Goal: Information Seeking & Learning: Compare options

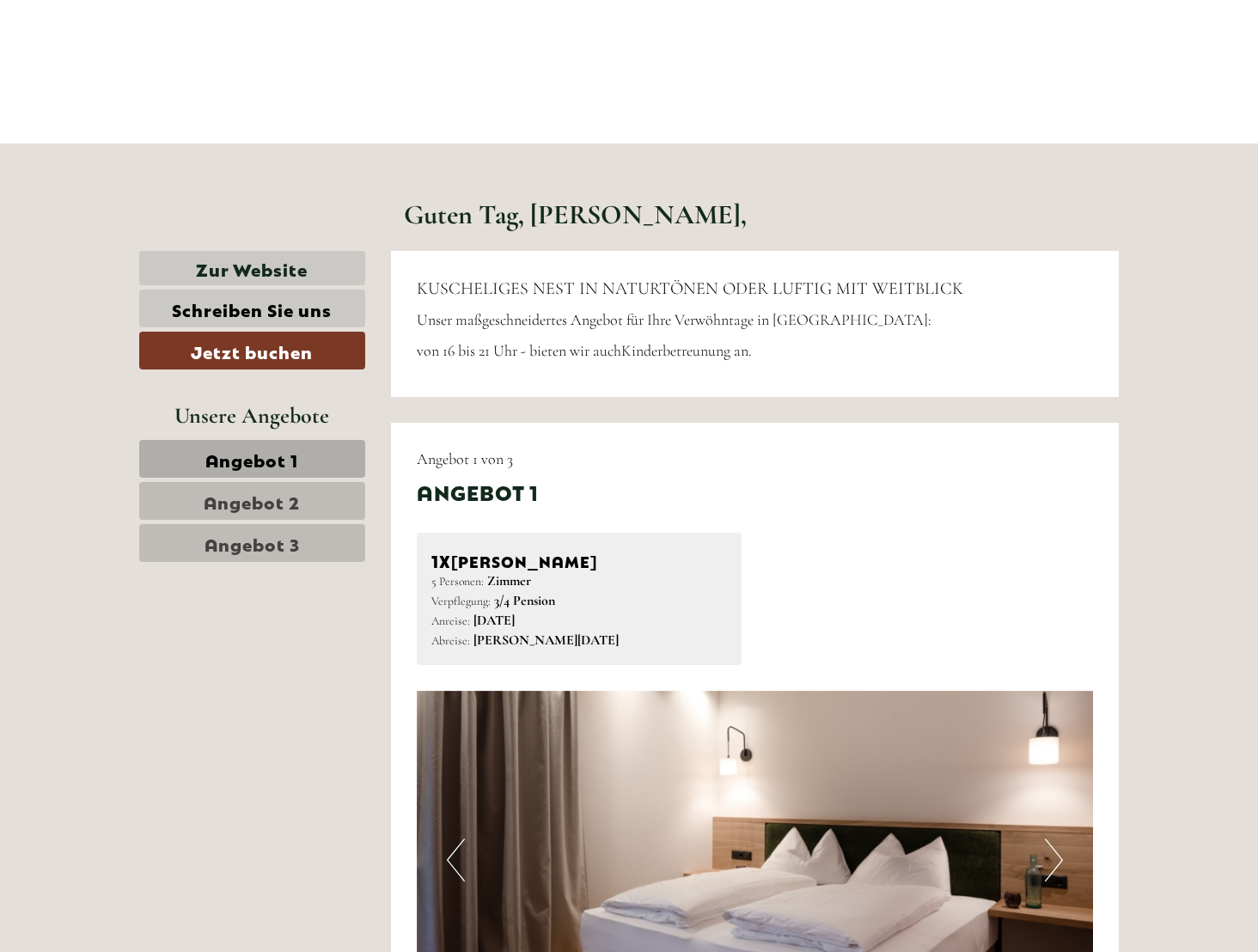
click at [266, 501] on span "Angebot 2" at bounding box center [251, 500] width 96 height 24
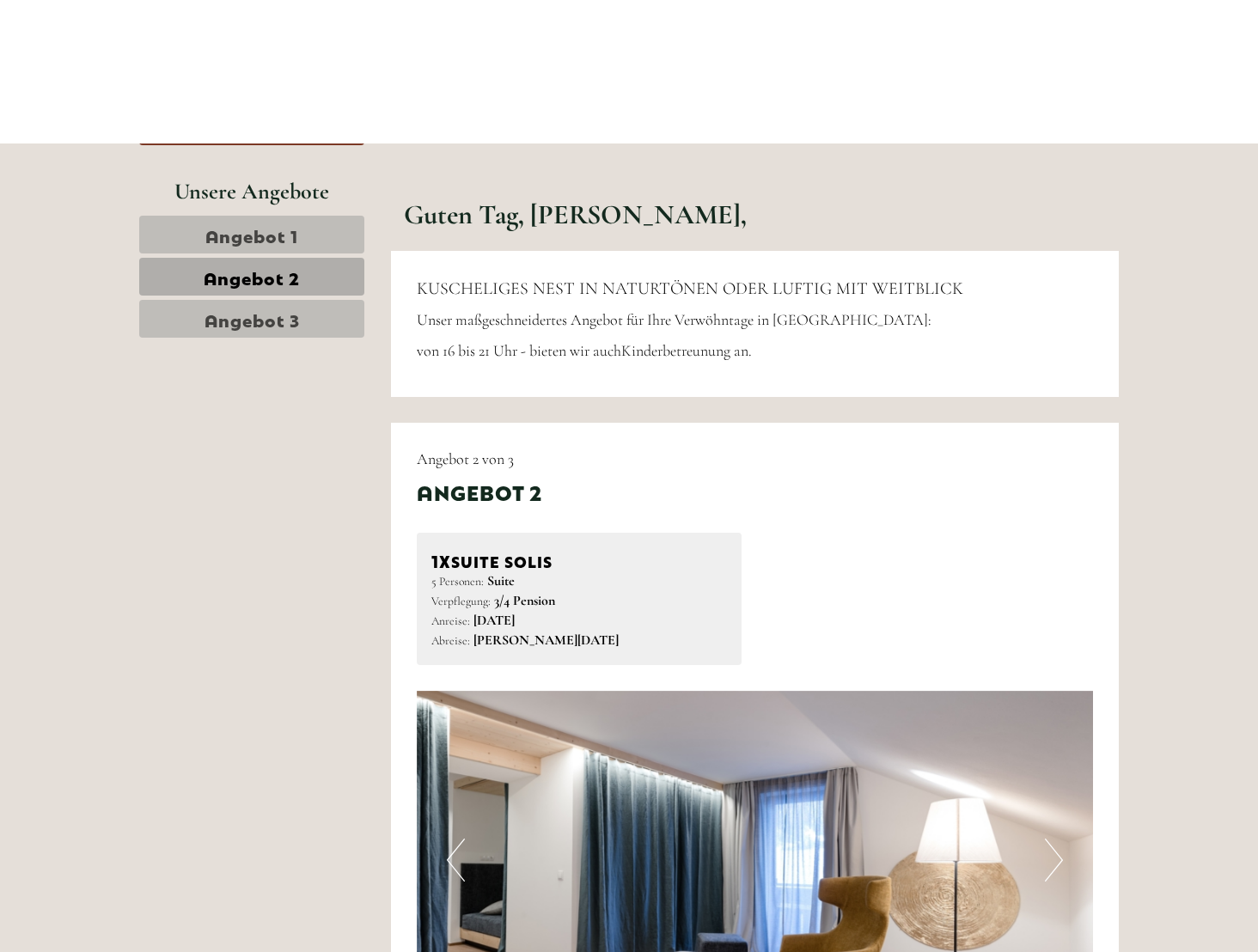
scroll to position [899, 0]
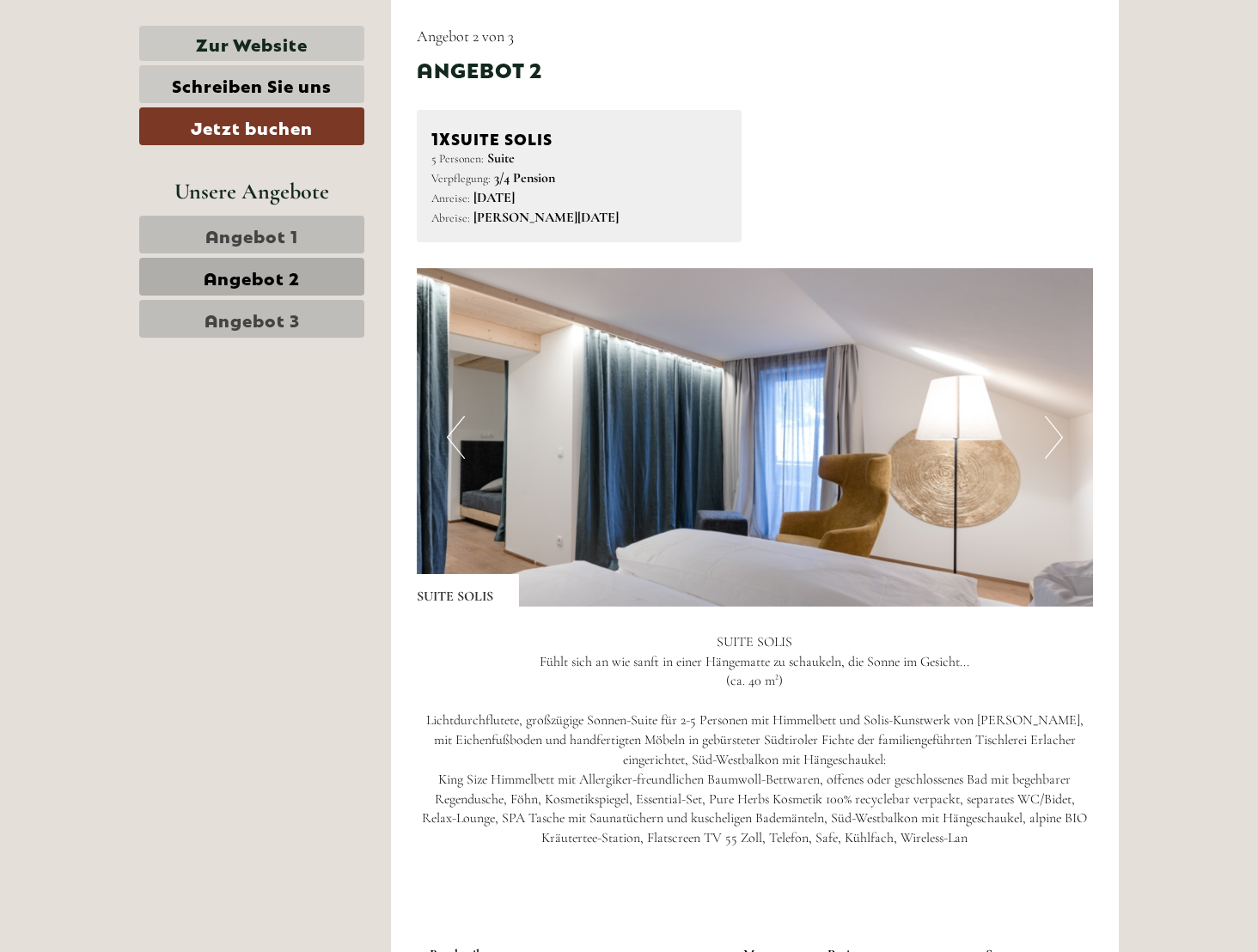
click at [252, 311] on span "Angebot 3" at bounding box center [252, 318] width 96 height 24
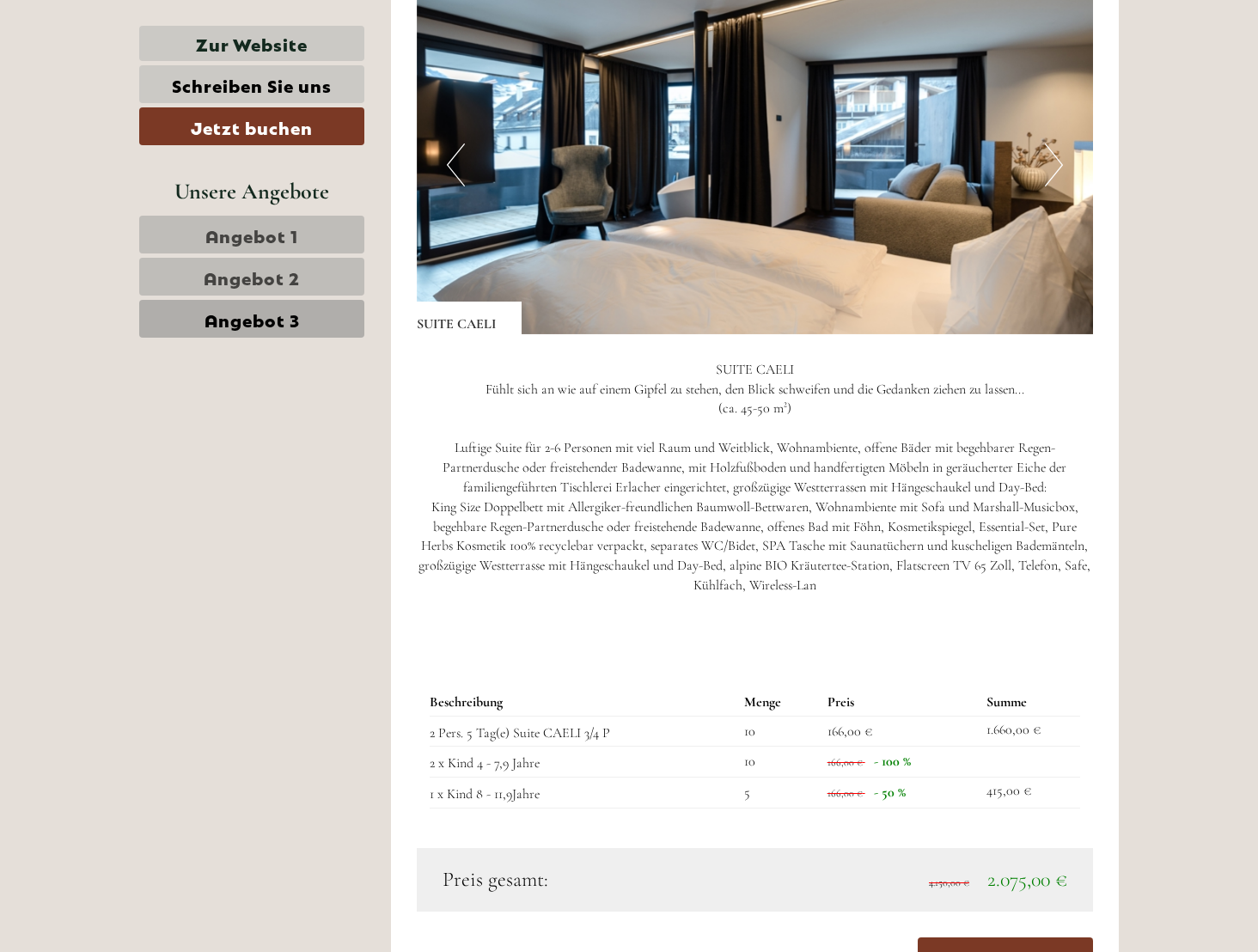
scroll to position [1376, 0]
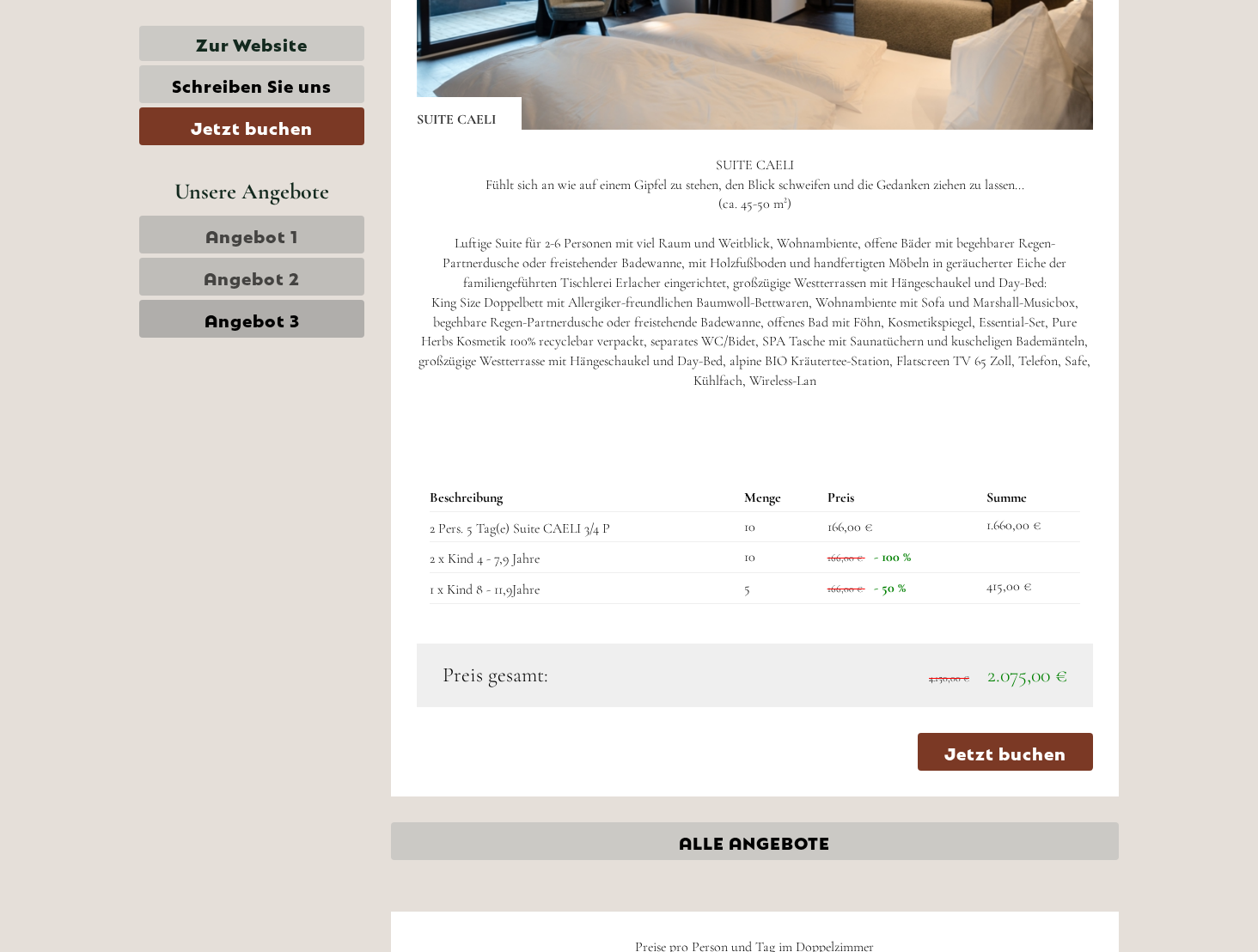
click at [222, 296] on nav "Angebot 1 Angebot 2 Angebot 3" at bounding box center [254, 277] width 230 height 122
click at [236, 278] on span "Angebot 2" at bounding box center [251, 276] width 96 height 24
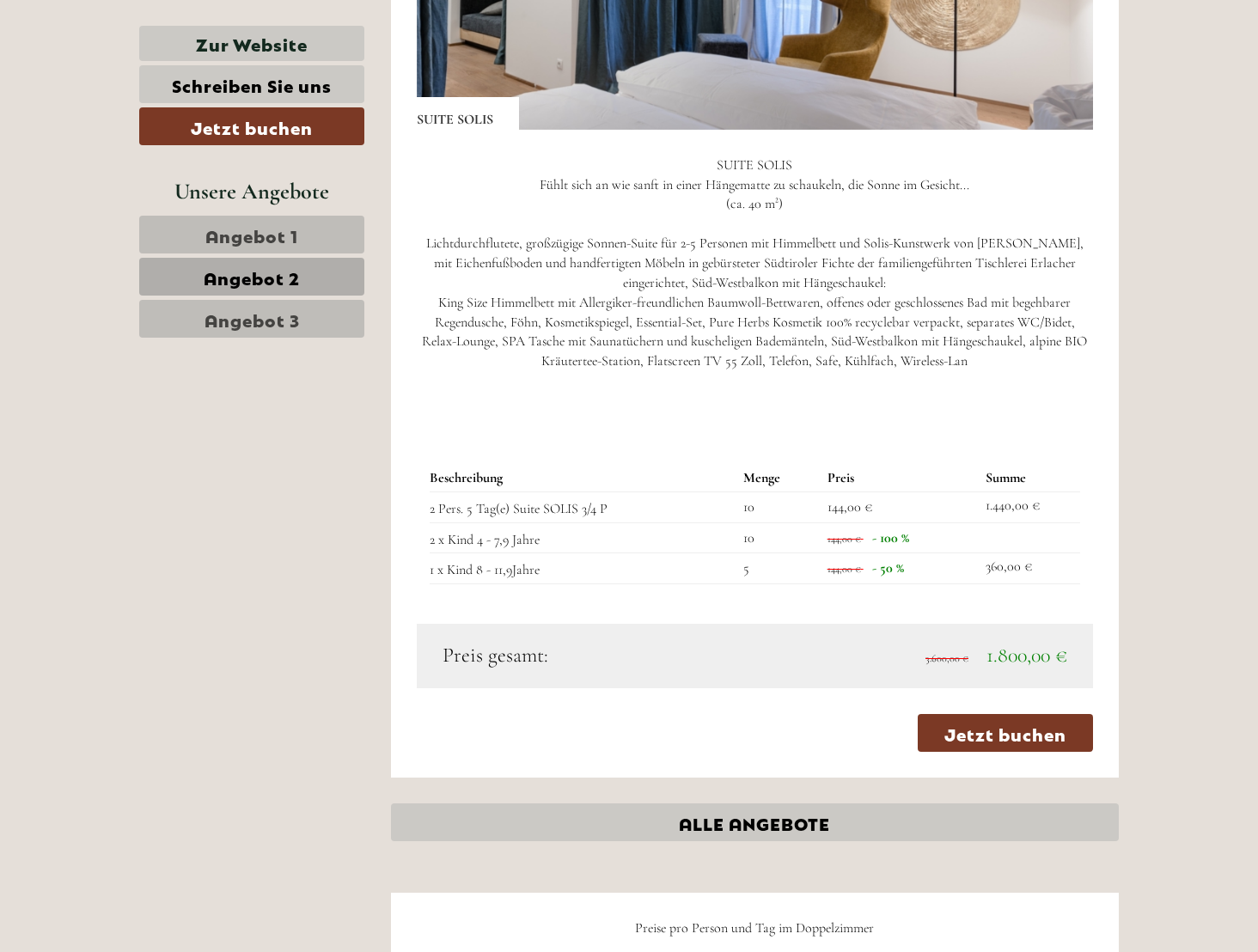
scroll to position [899, 0]
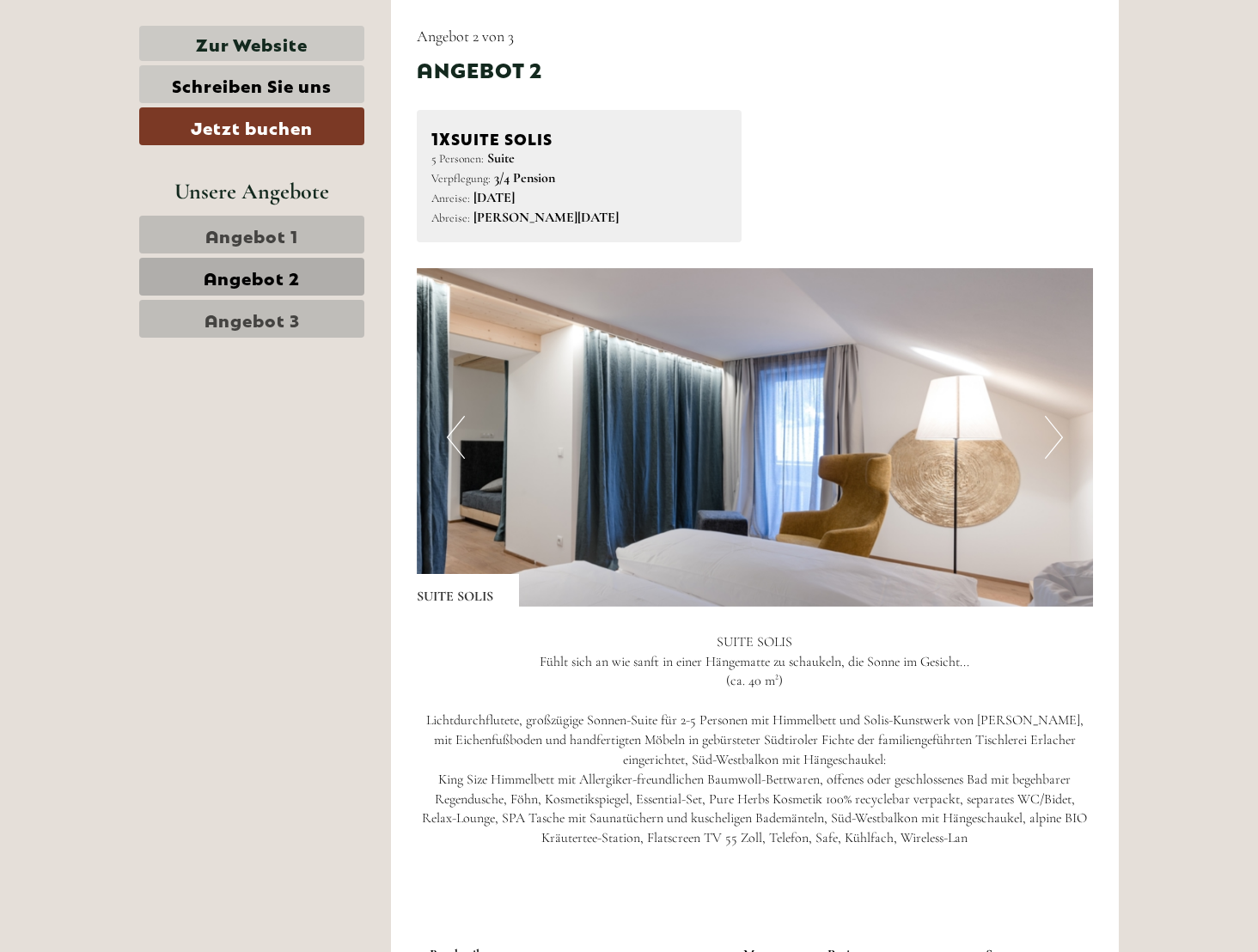
click at [251, 246] on link "Angebot 1" at bounding box center [252, 235] width 225 height 38
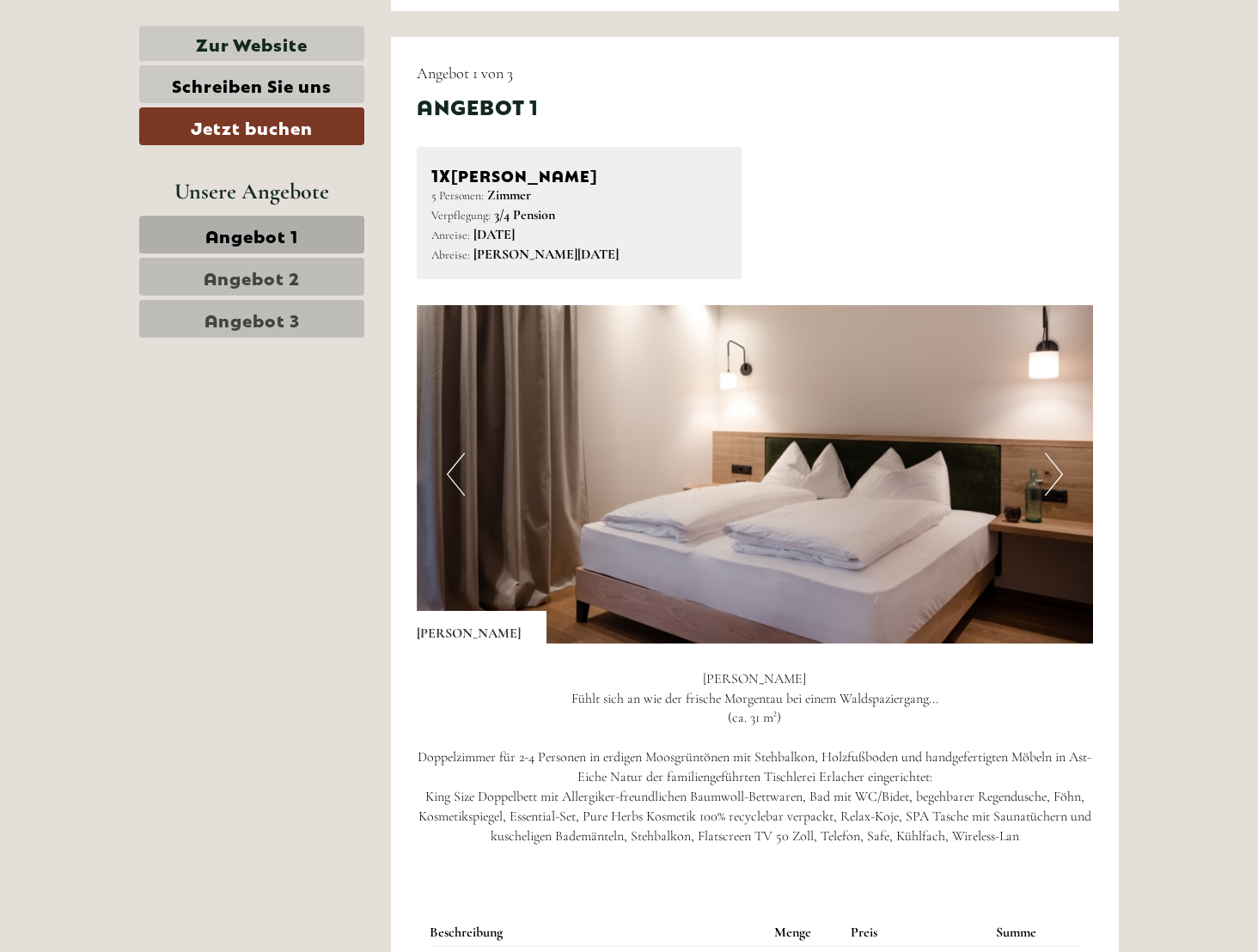
scroll to position [858, 0]
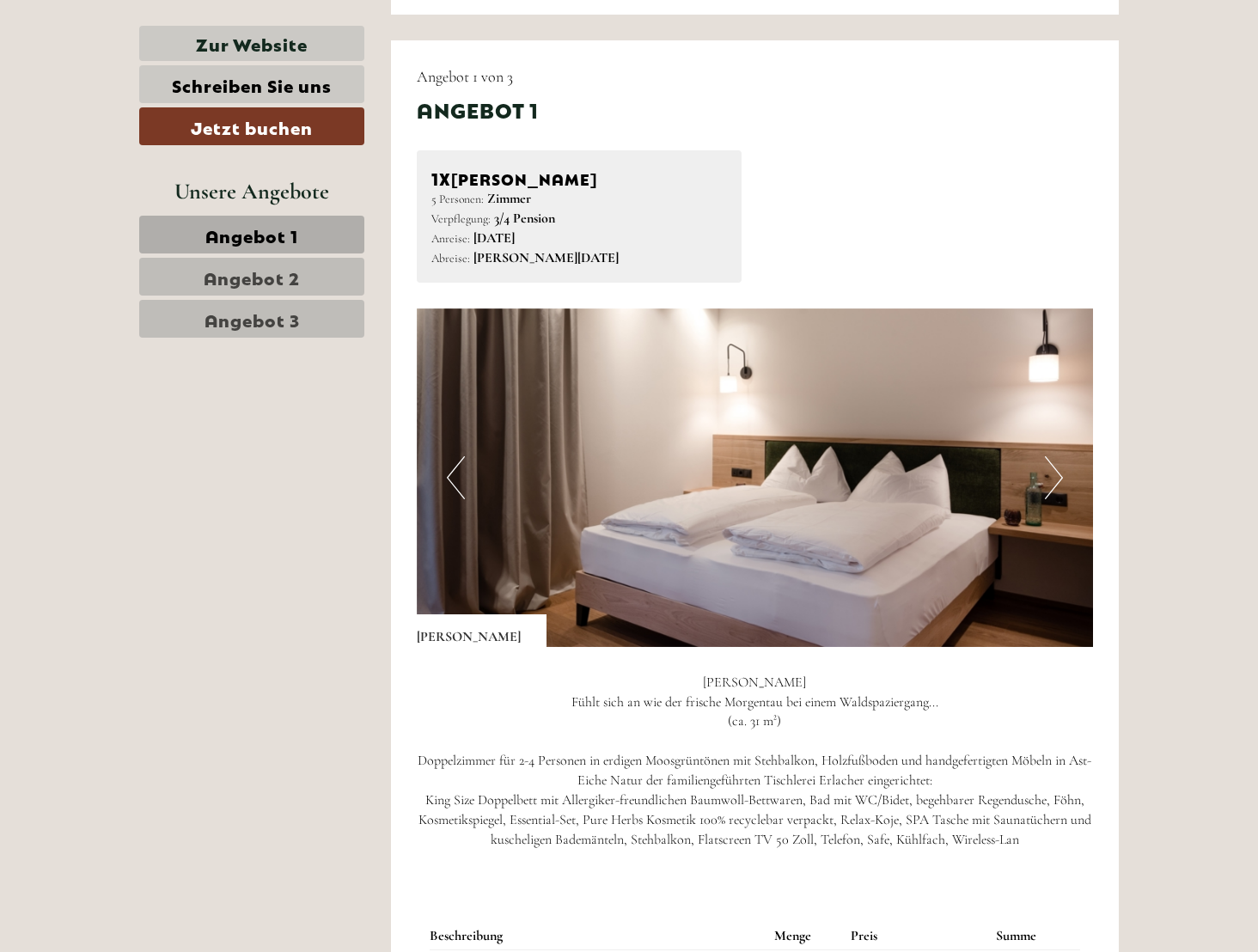
click at [270, 324] on span "Angebot 3" at bounding box center [252, 318] width 96 height 24
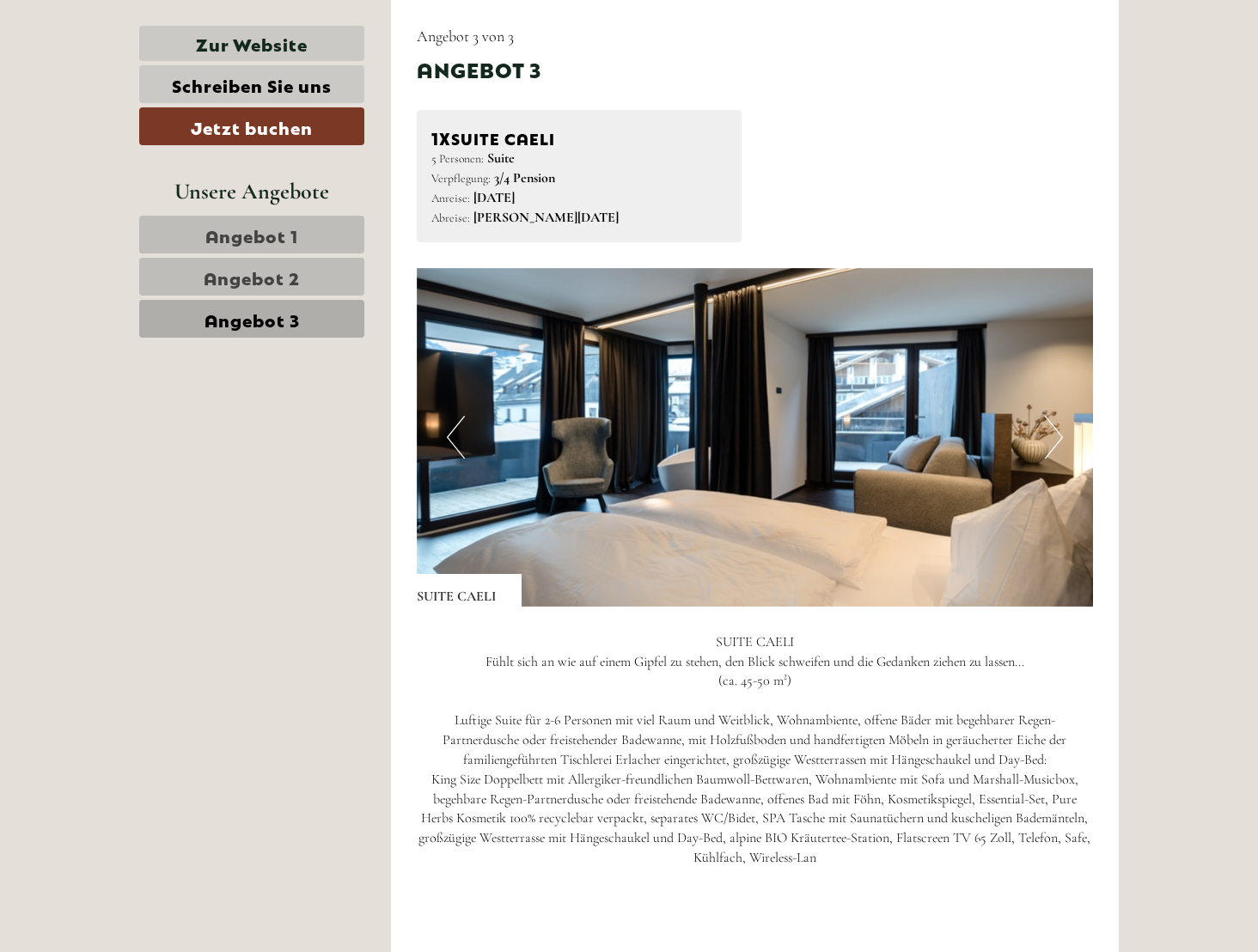
click at [271, 278] on span "Angebot 2" at bounding box center [251, 276] width 96 height 24
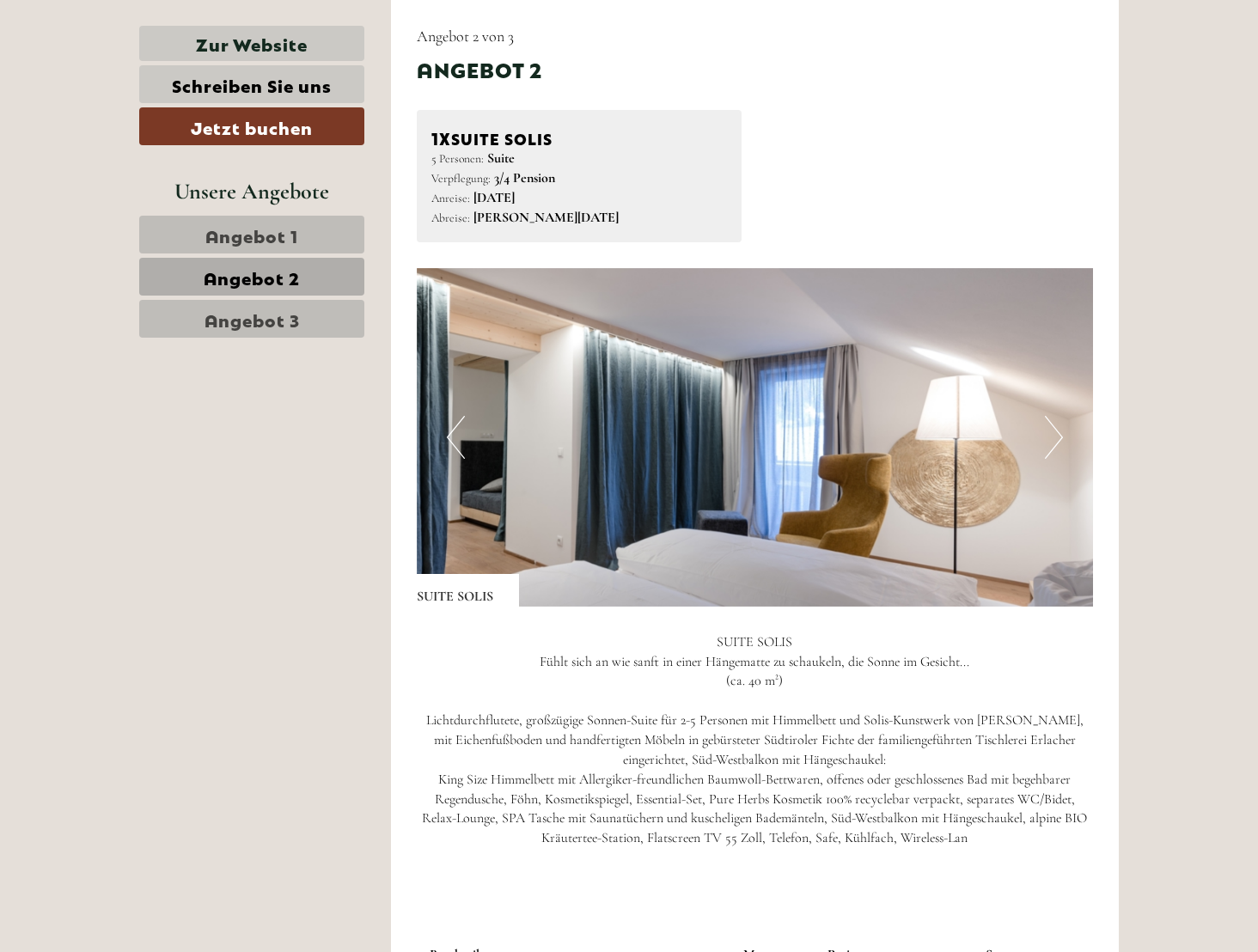
click at [1055, 439] on button "Next" at bounding box center [1054, 436] width 18 height 43
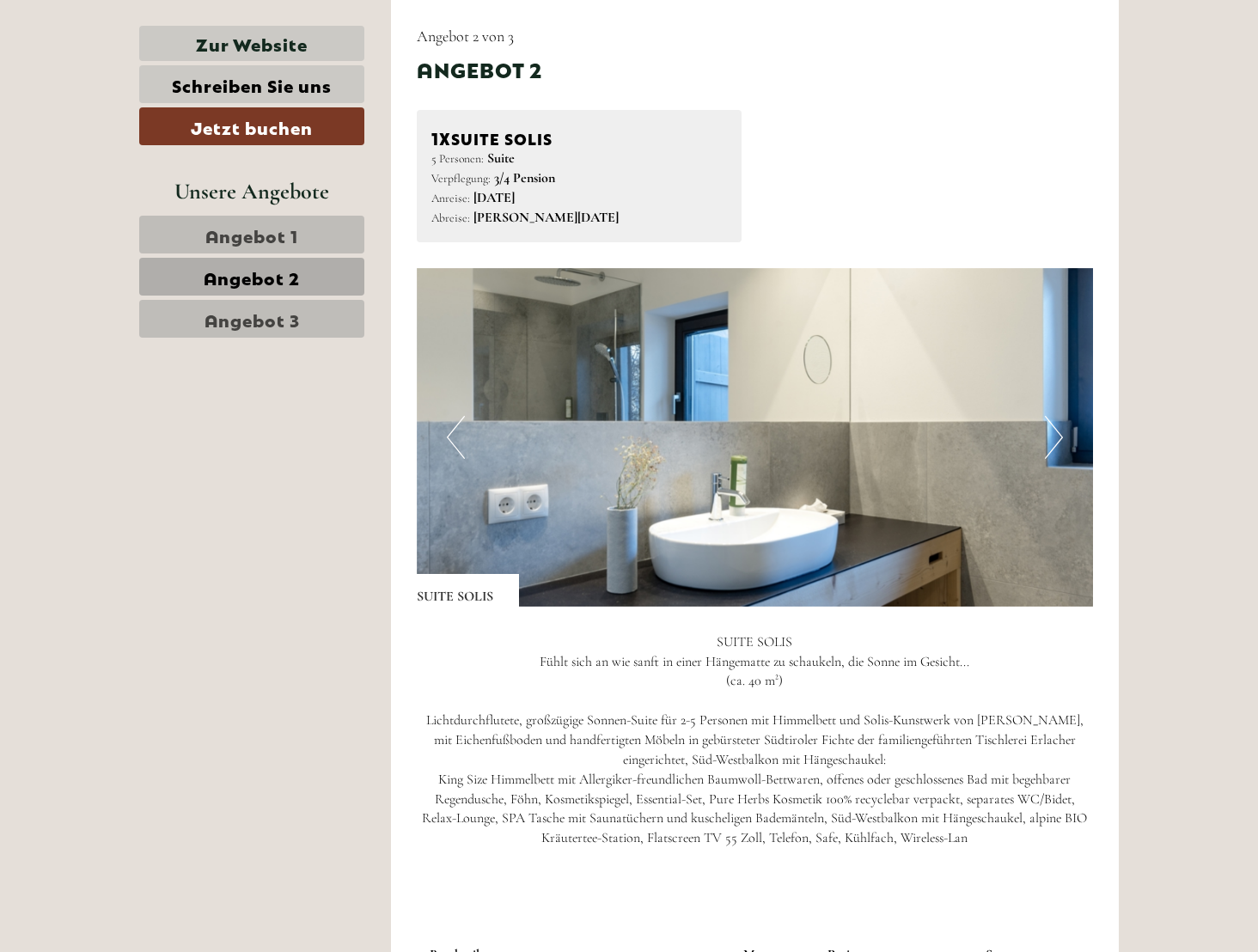
click at [1055, 439] on button "Next" at bounding box center [1054, 436] width 18 height 43
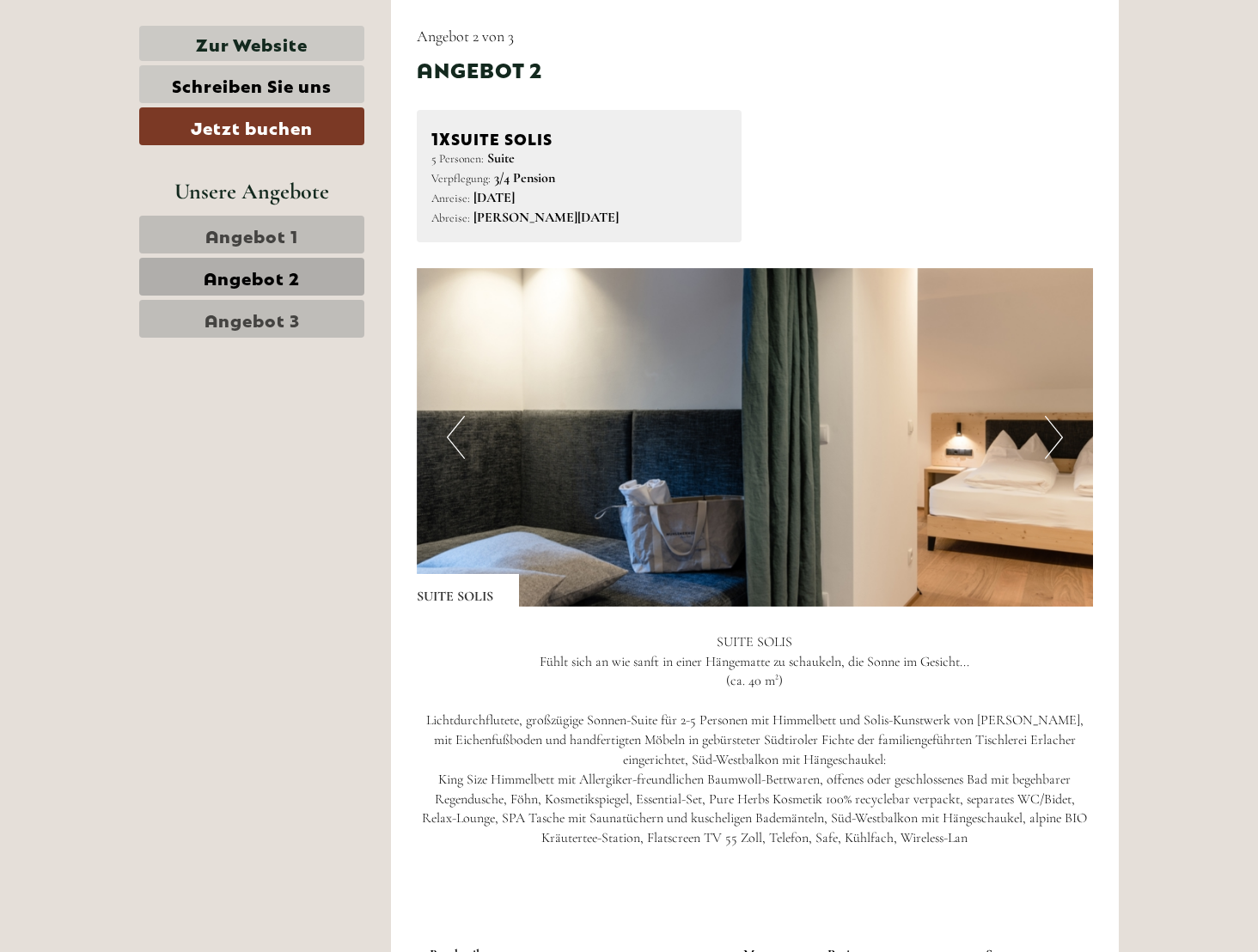
click at [1055, 439] on button "Next" at bounding box center [1054, 436] width 18 height 43
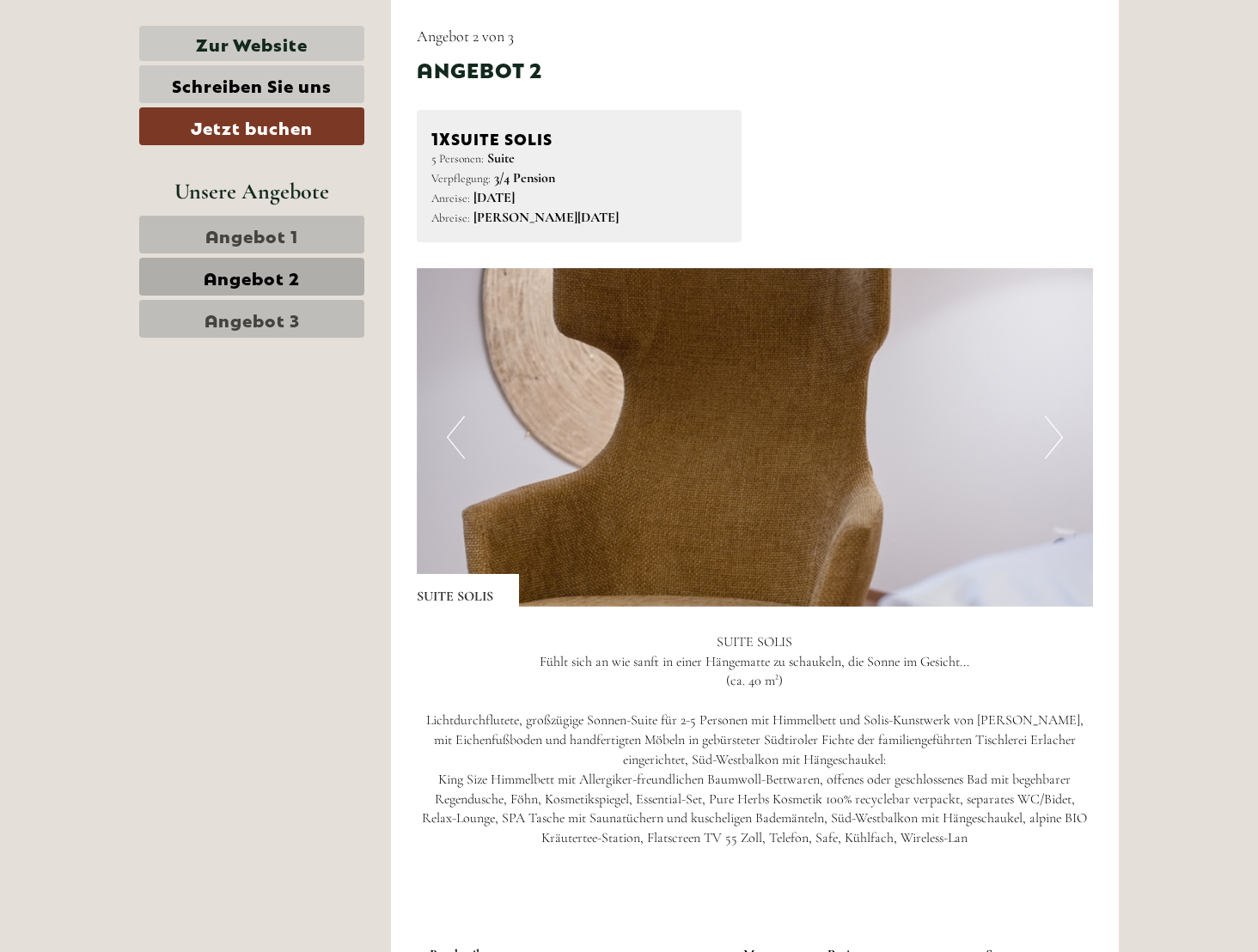
click at [1055, 439] on button "Next" at bounding box center [1054, 436] width 18 height 43
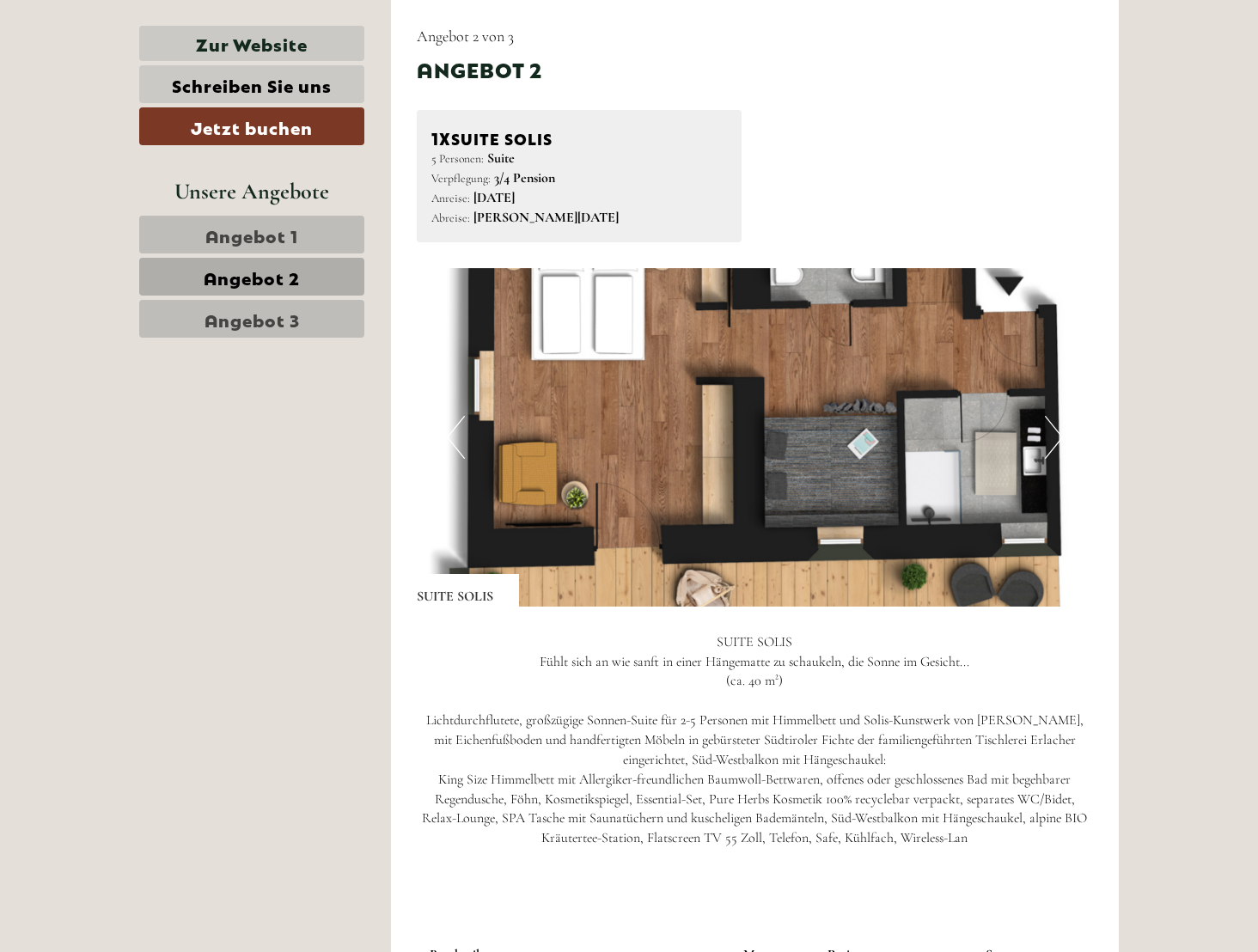
click at [448, 443] on button "Previous" at bounding box center [456, 436] width 18 height 43
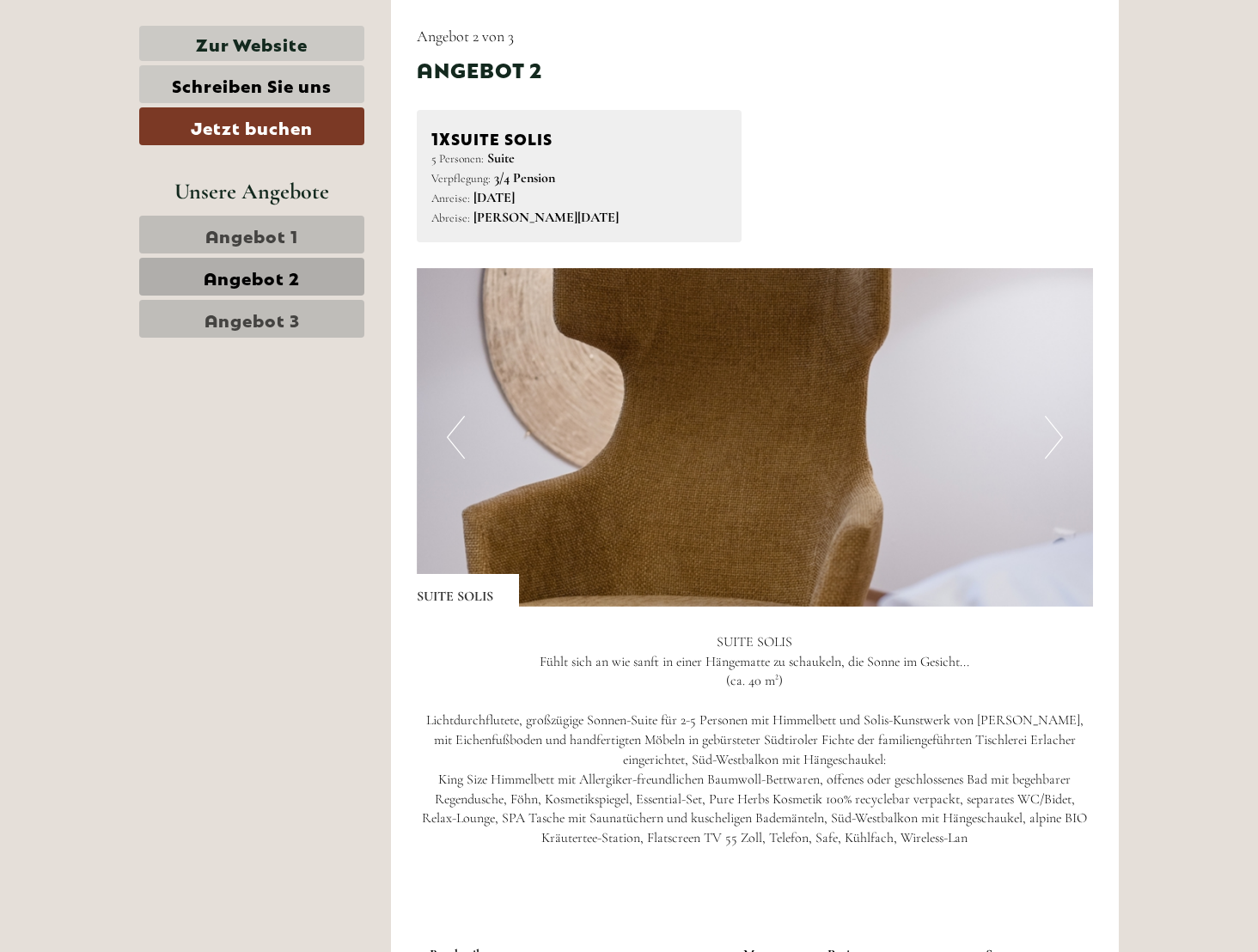
click at [448, 443] on button "Previous" at bounding box center [456, 436] width 18 height 43
click at [454, 445] on button "Previous" at bounding box center [456, 436] width 18 height 43
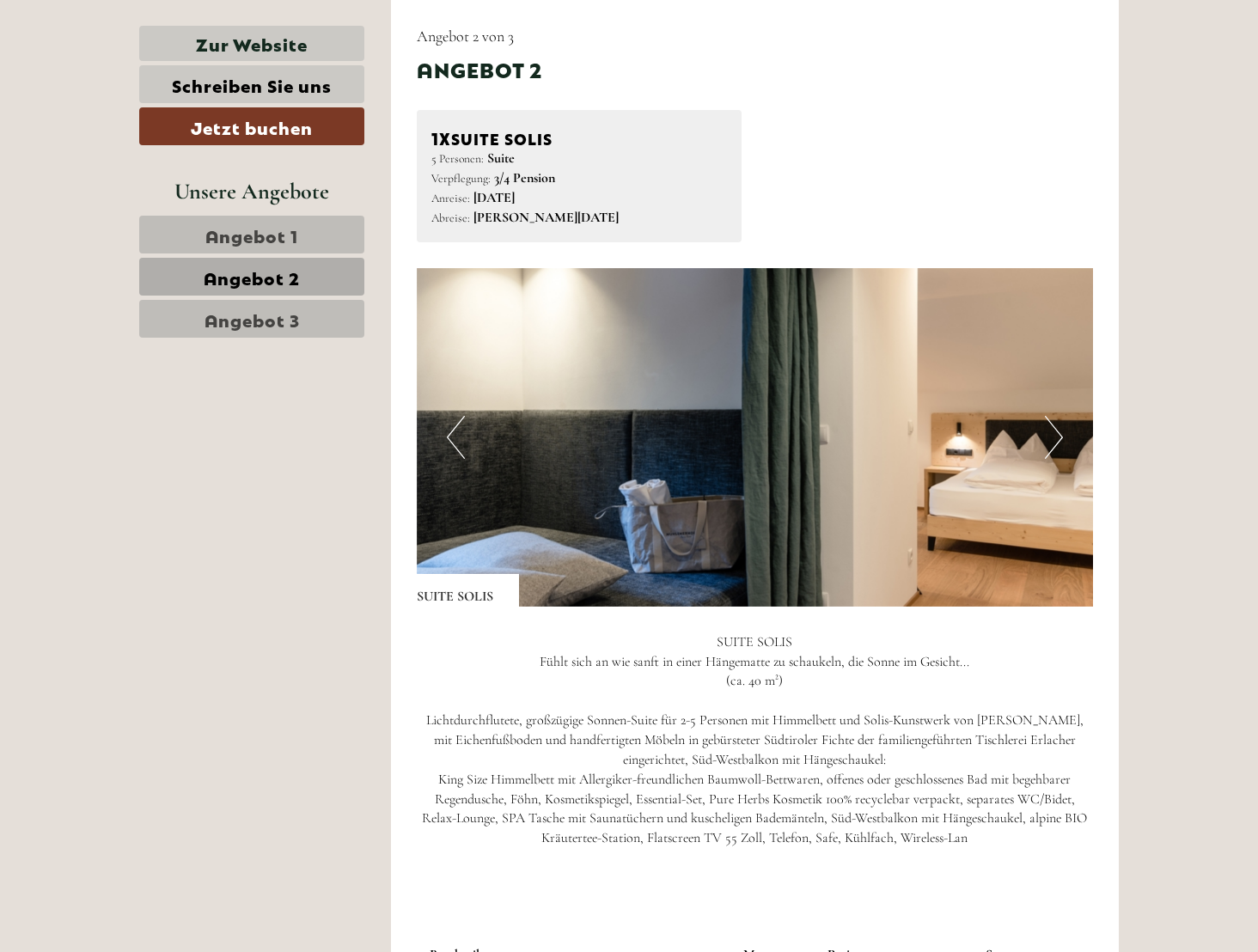
click at [454, 445] on button "Previous" at bounding box center [456, 436] width 18 height 43
click at [448, 440] on button "Previous" at bounding box center [456, 436] width 18 height 43
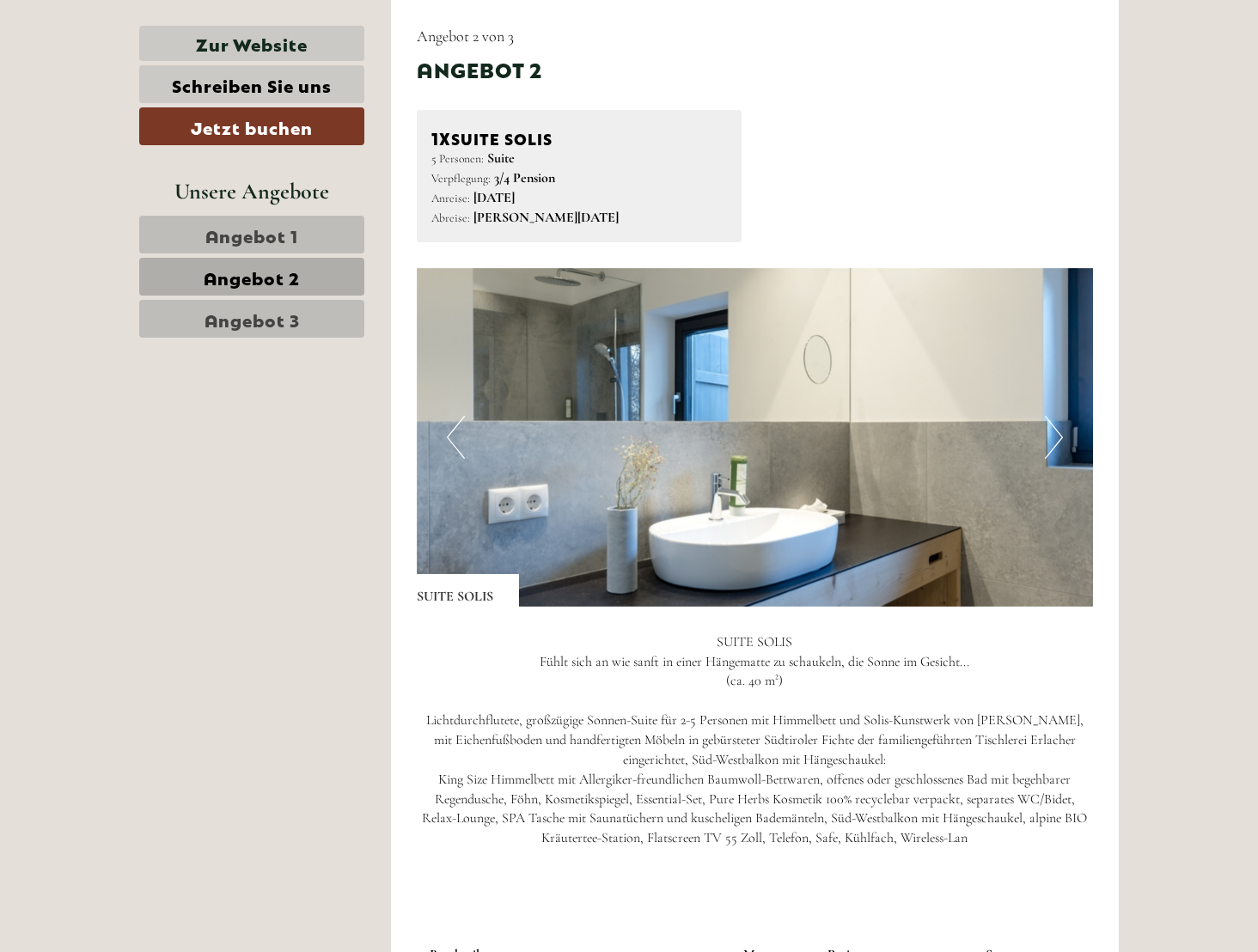
click at [448, 440] on button "Previous" at bounding box center [456, 436] width 18 height 43
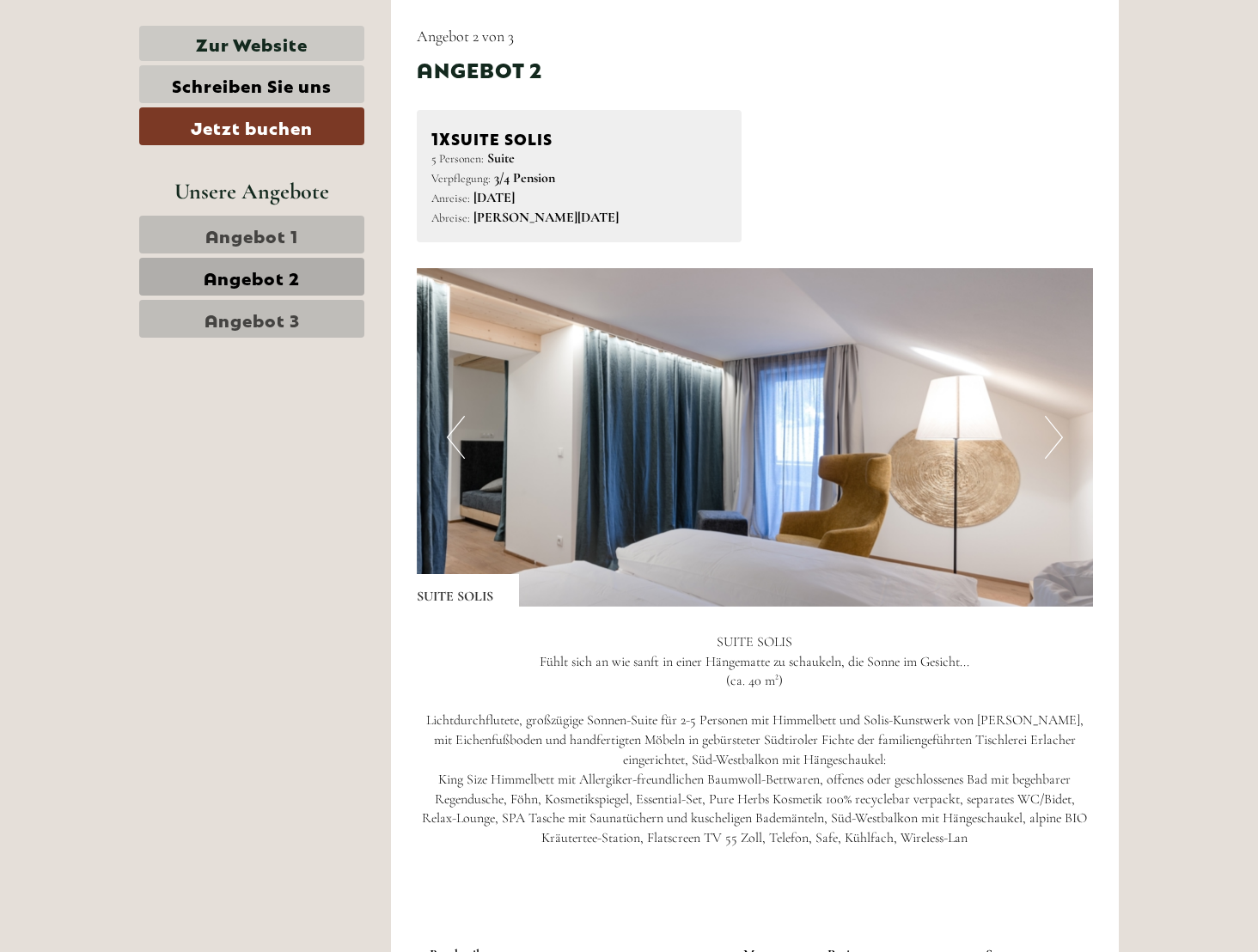
click at [448, 440] on button "Previous" at bounding box center [456, 436] width 18 height 43
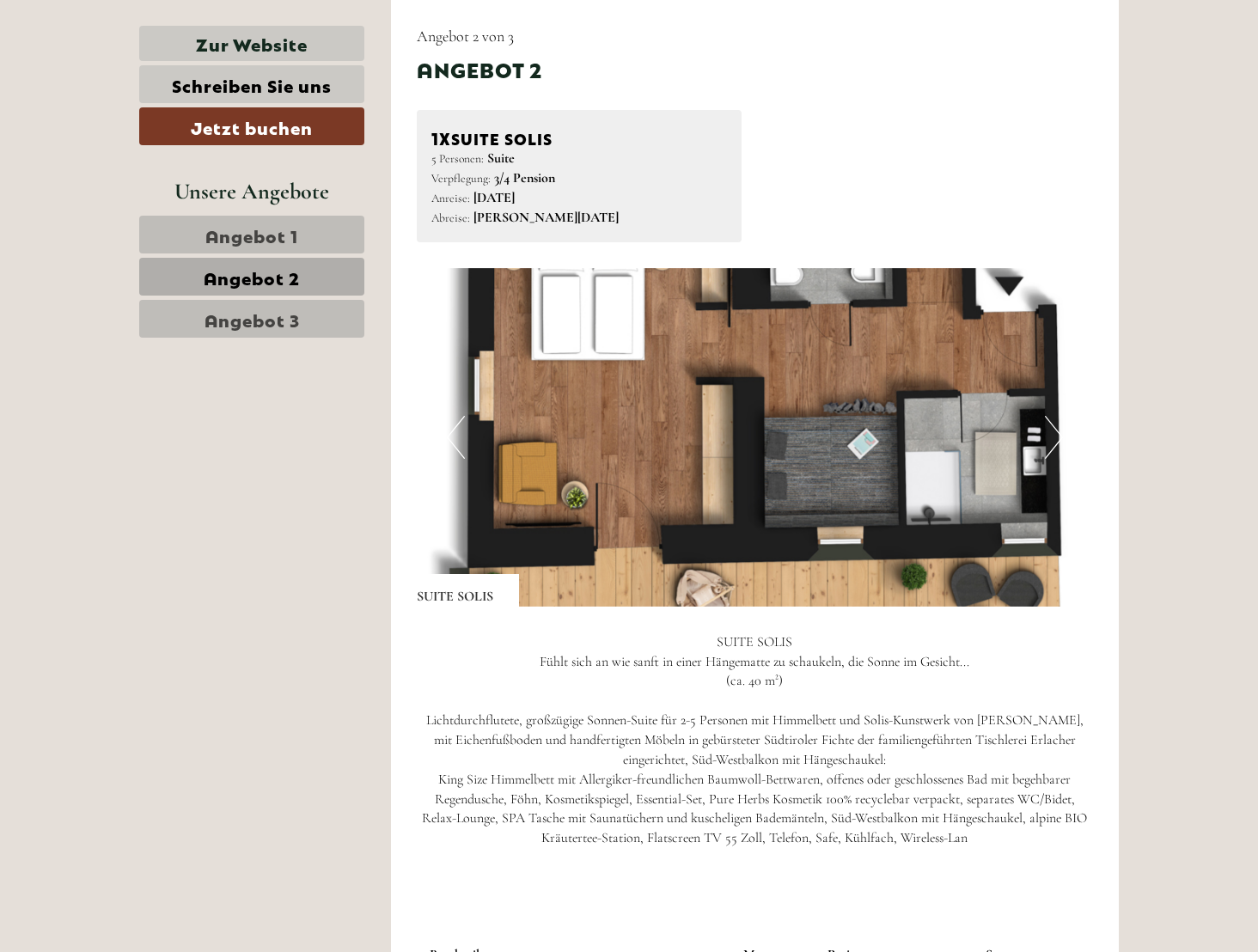
click at [1057, 438] on button "Next" at bounding box center [1054, 436] width 18 height 43
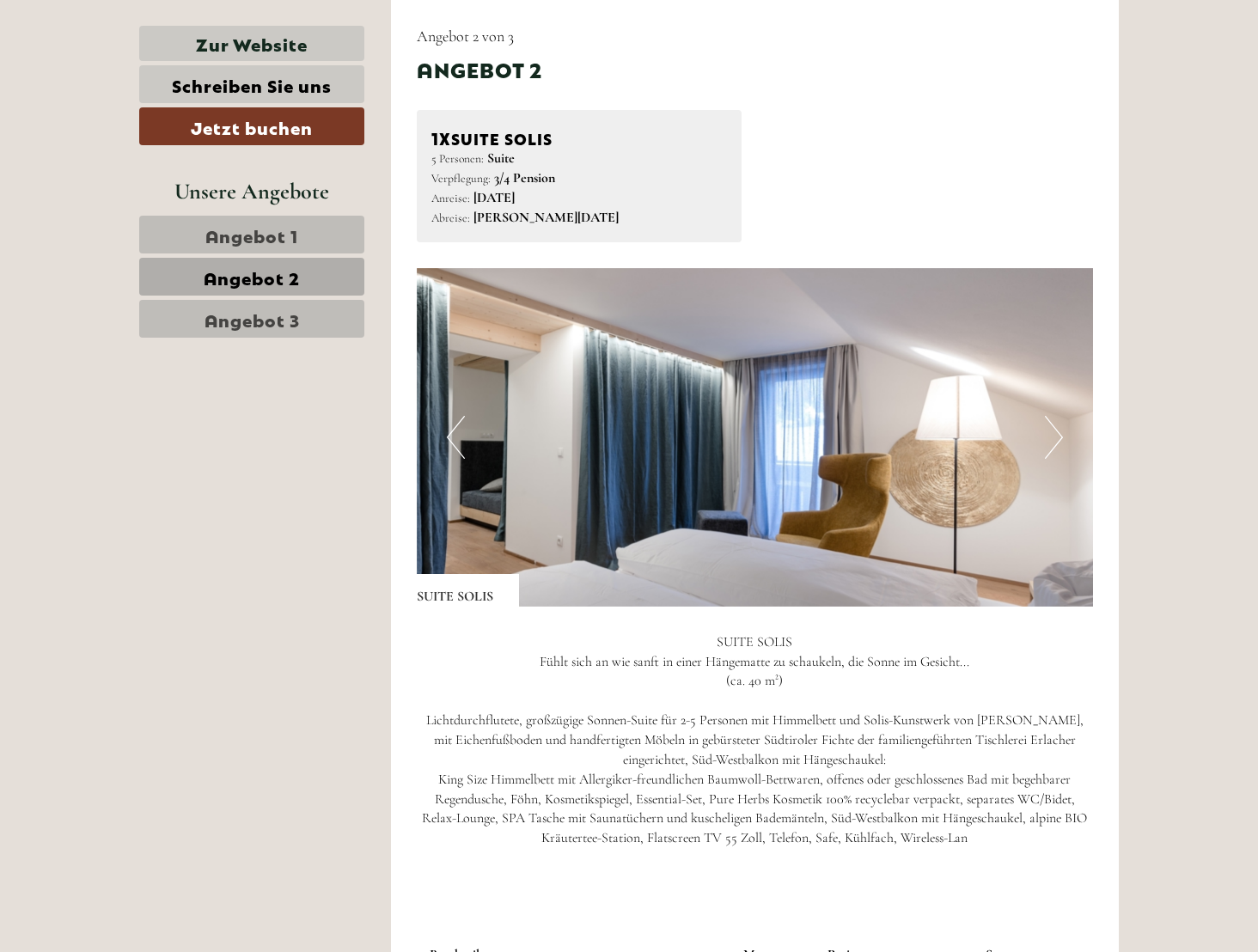
click at [268, 242] on span "Angebot 1" at bounding box center [251, 234] width 93 height 24
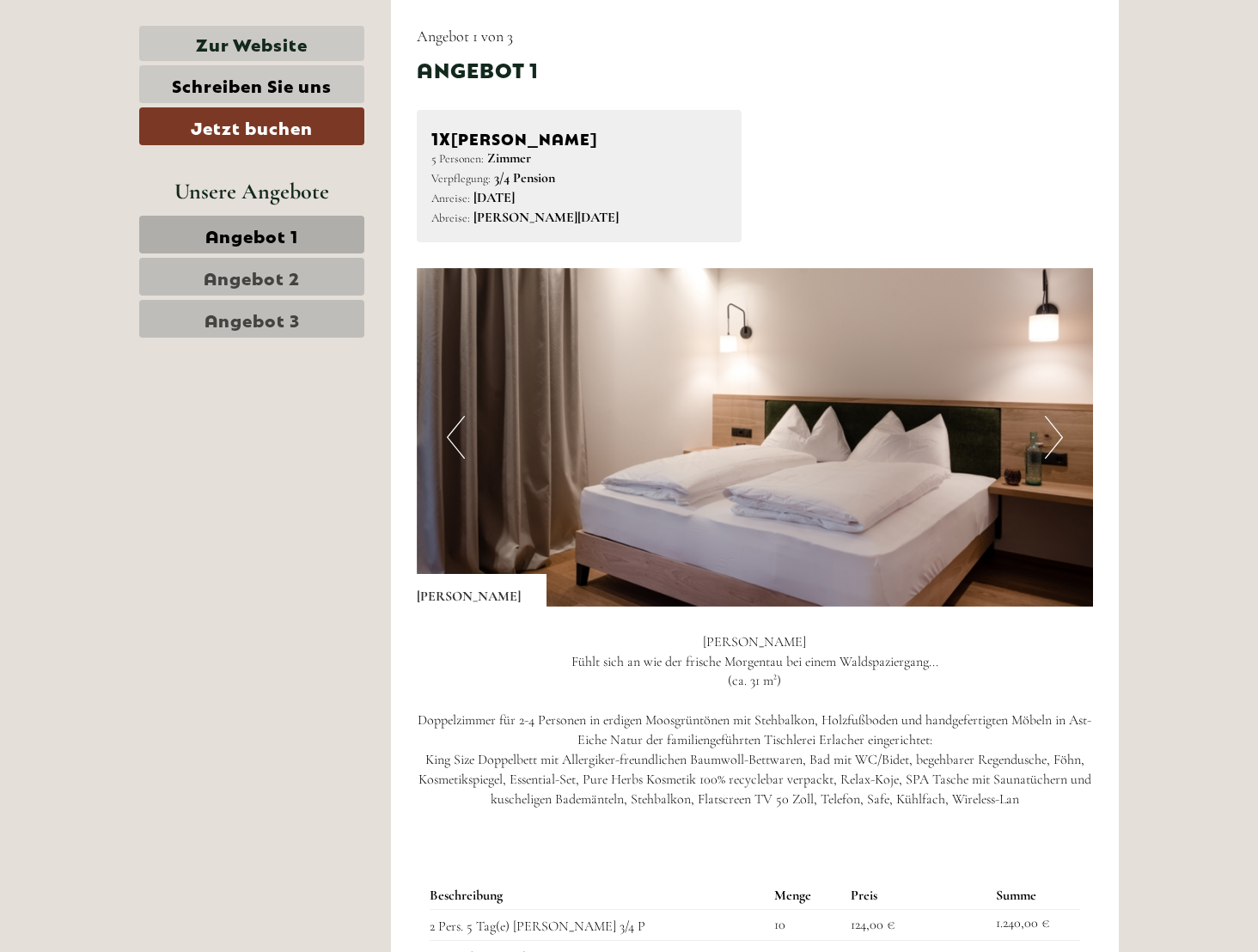
scroll to position [235, 0]
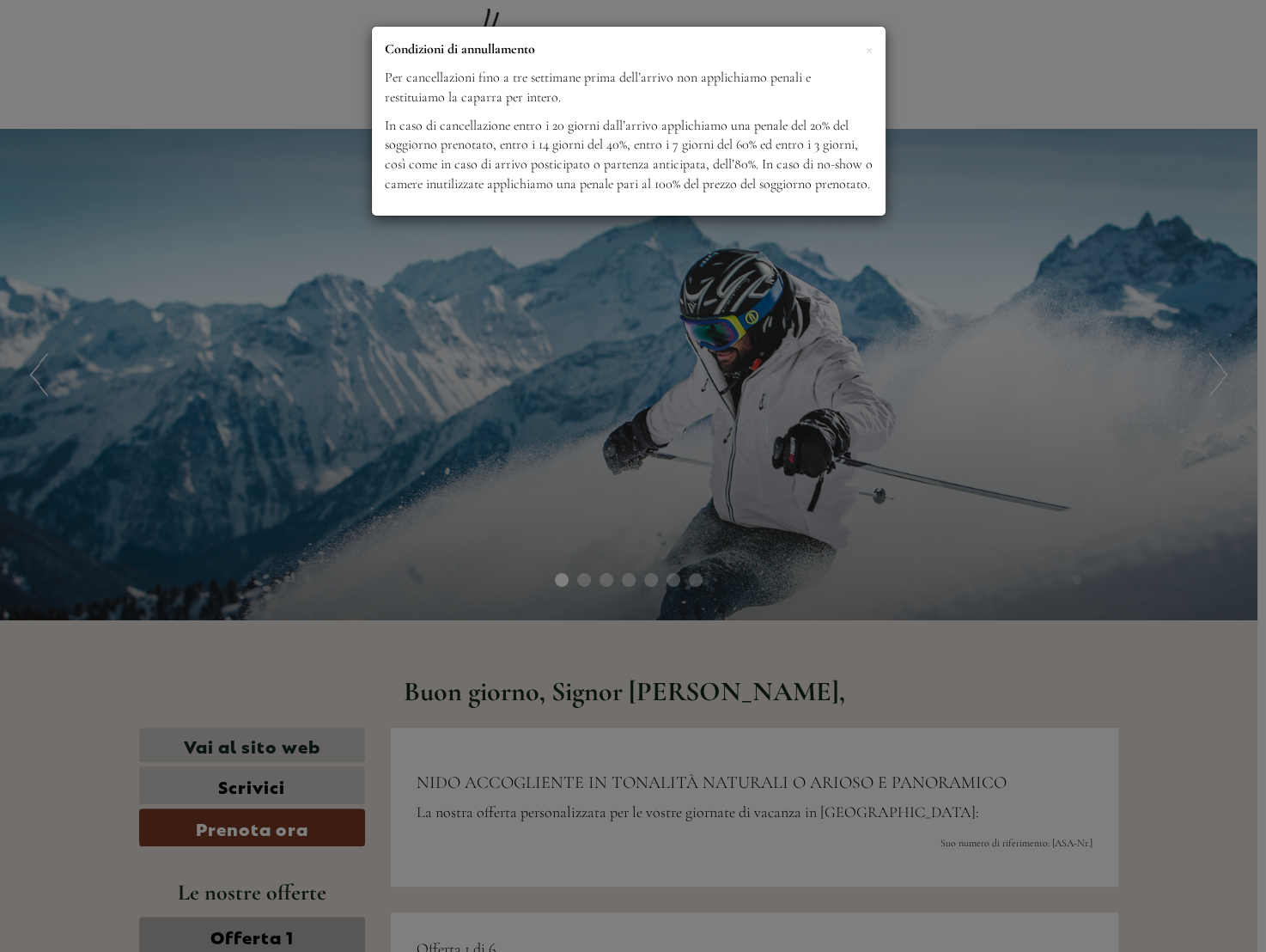
click at [900, 640] on div "× Condizioni di annullamento Per cancellazioni fino a tre settimane prima dell’…" at bounding box center [633, 476] width 1266 height 952
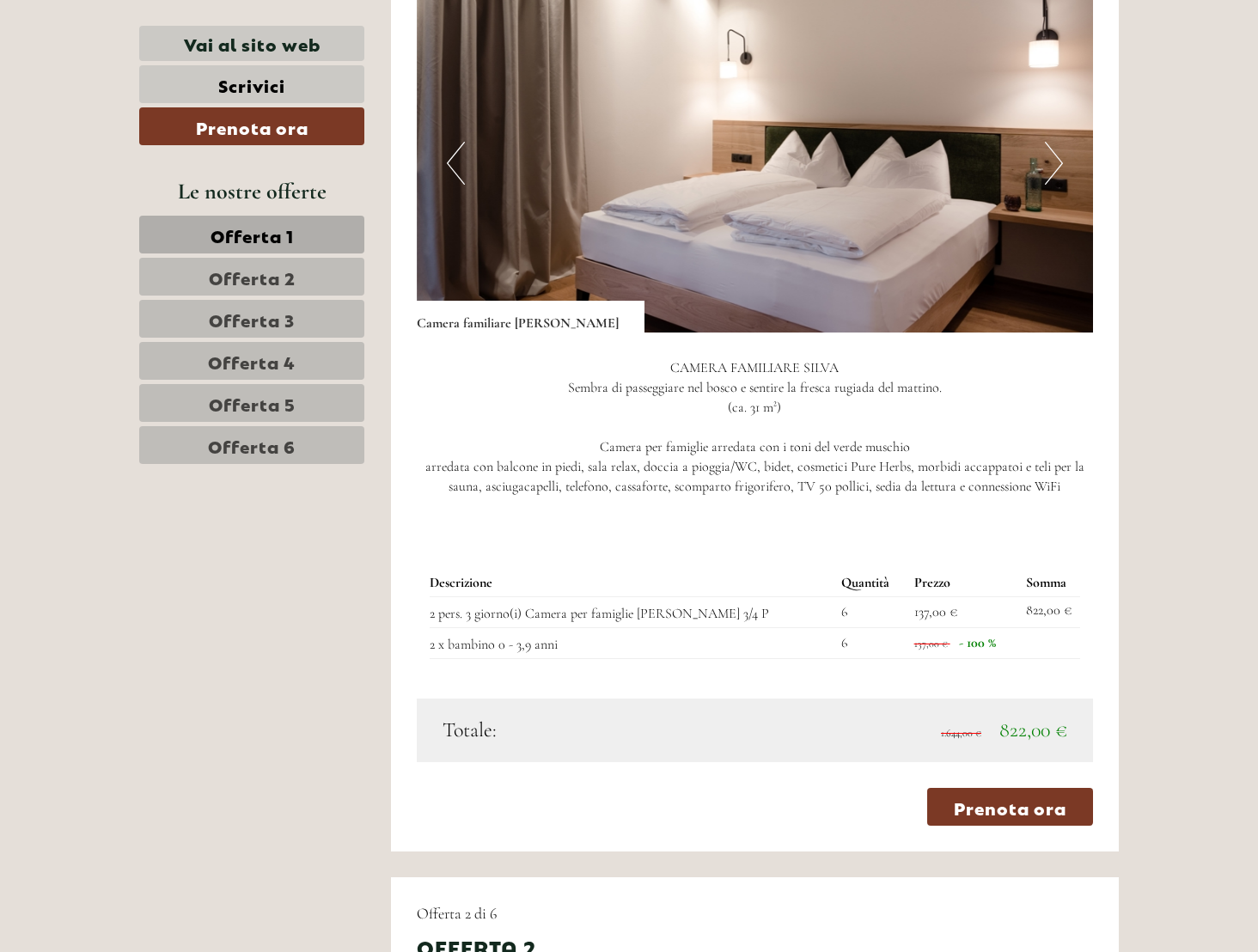
scroll to position [1240, 0]
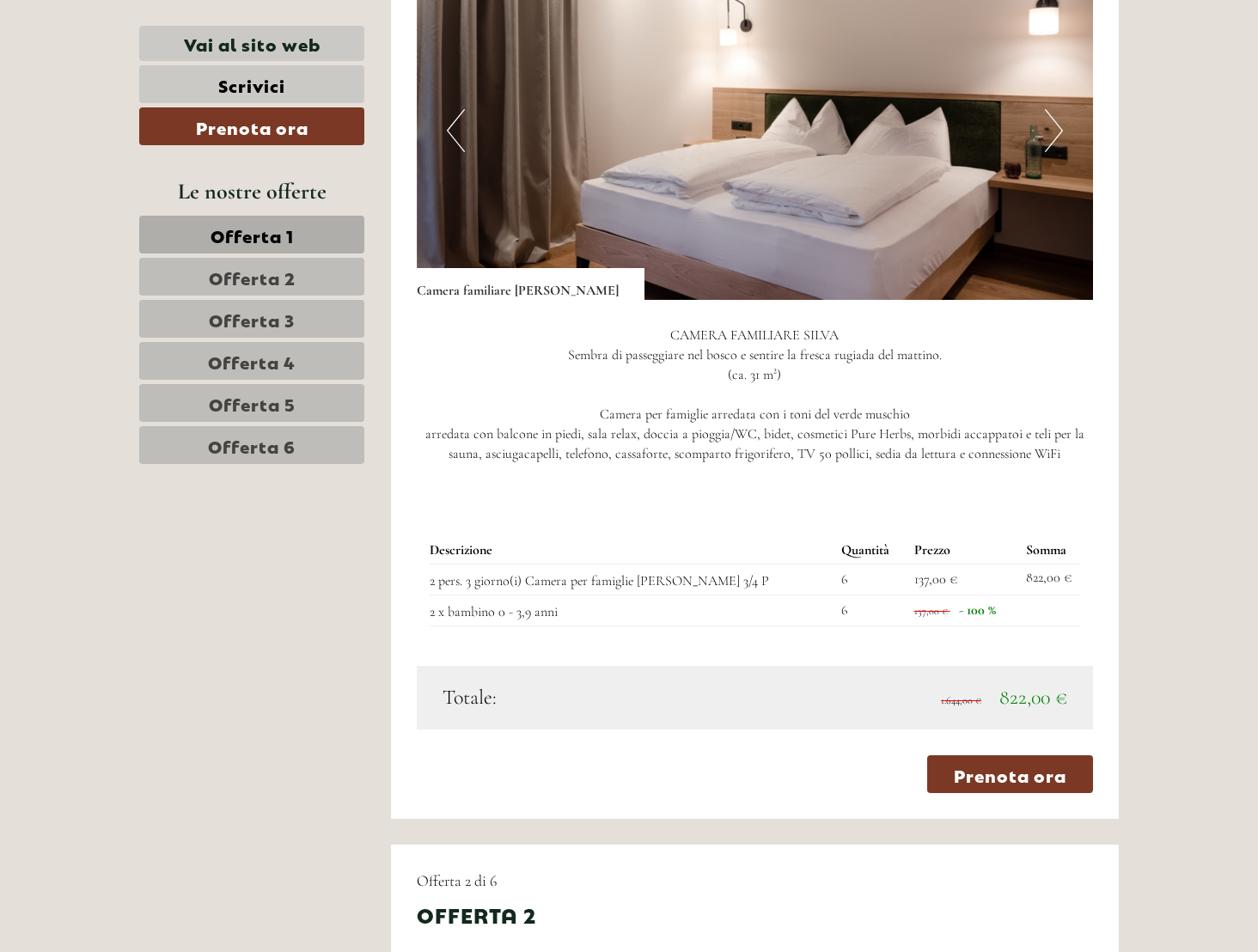
click at [261, 278] on span "Offerta 2" at bounding box center [252, 276] width 87 height 24
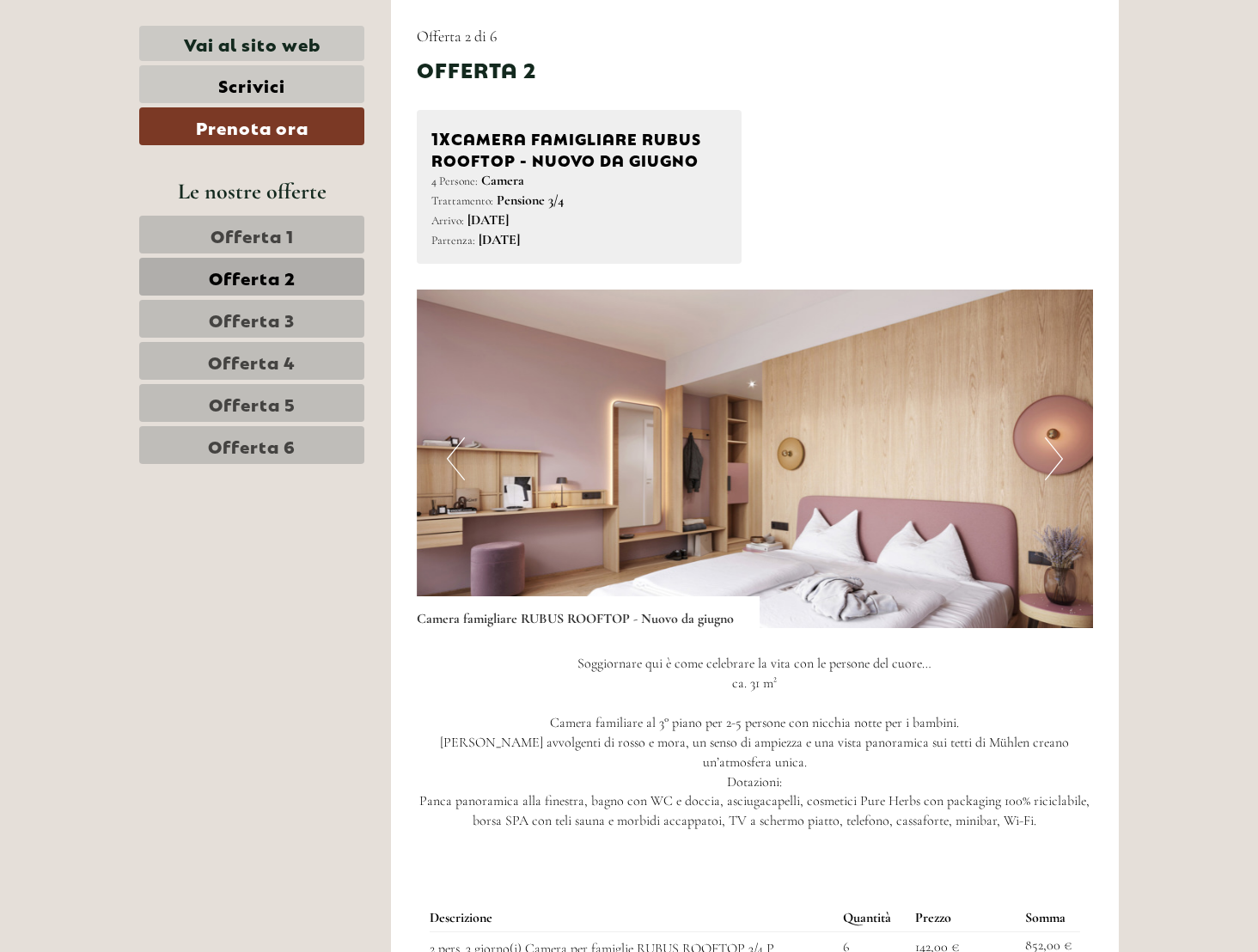
click at [267, 312] on span "Offerta 3" at bounding box center [252, 318] width 86 height 24
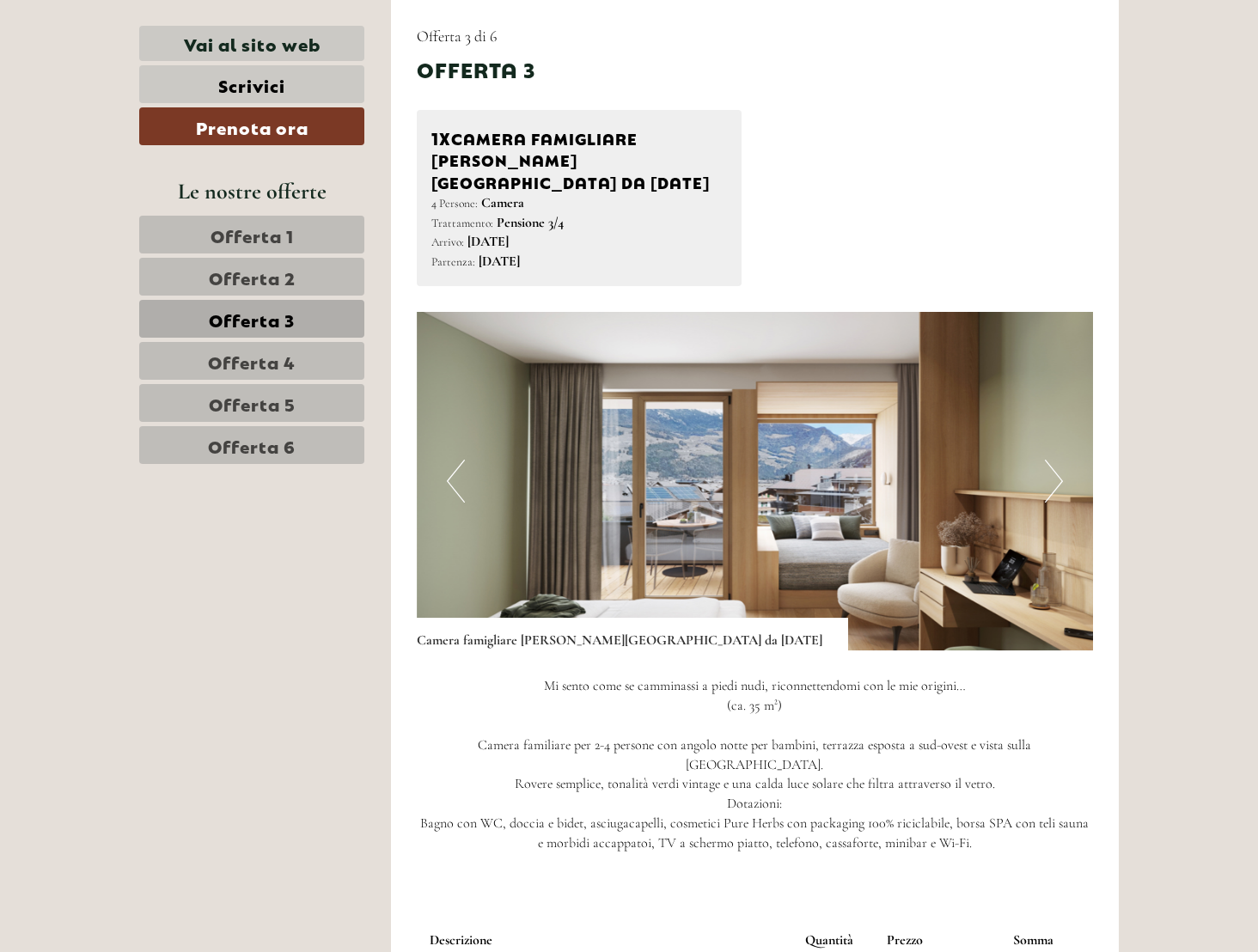
click at [242, 273] on span "Offerta 2" at bounding box center [252, 276] width 87 height 24
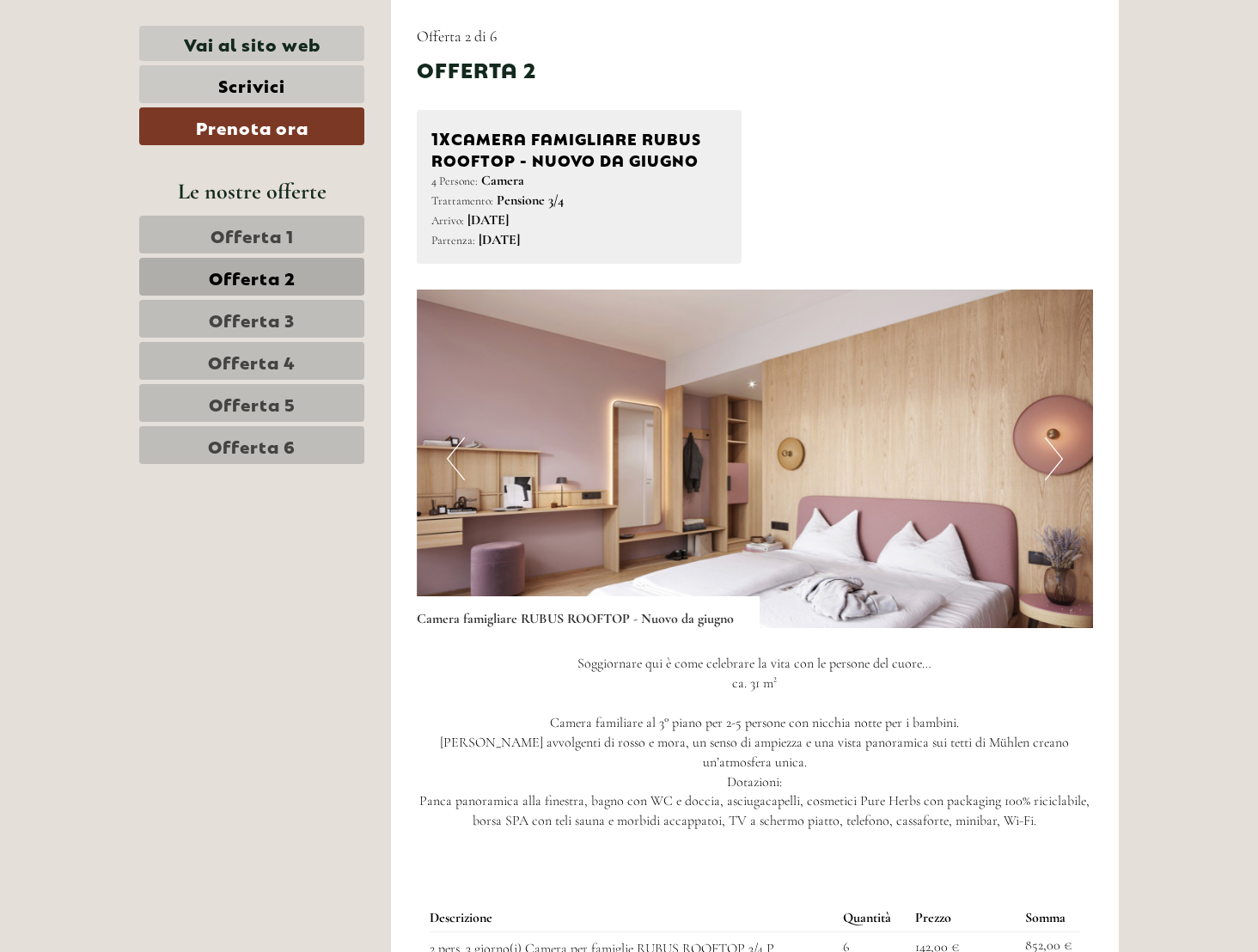
click at [254, 322] on span "Offerta 3" at bounding box center [252, 318] width 86 height 24
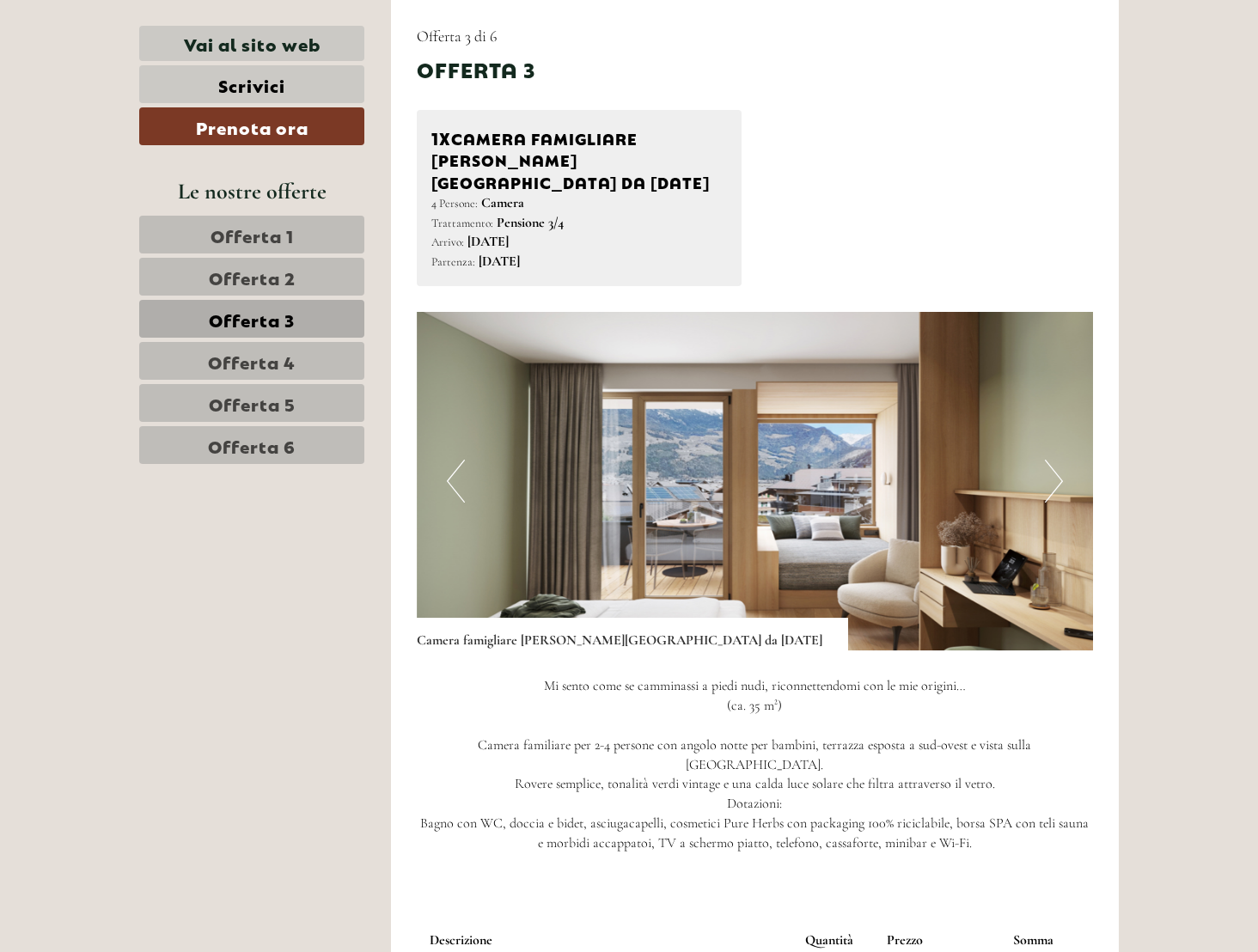
click at [275, 279] on span "Offerta 2" at bounding box center [252, 276] width 87 height 24
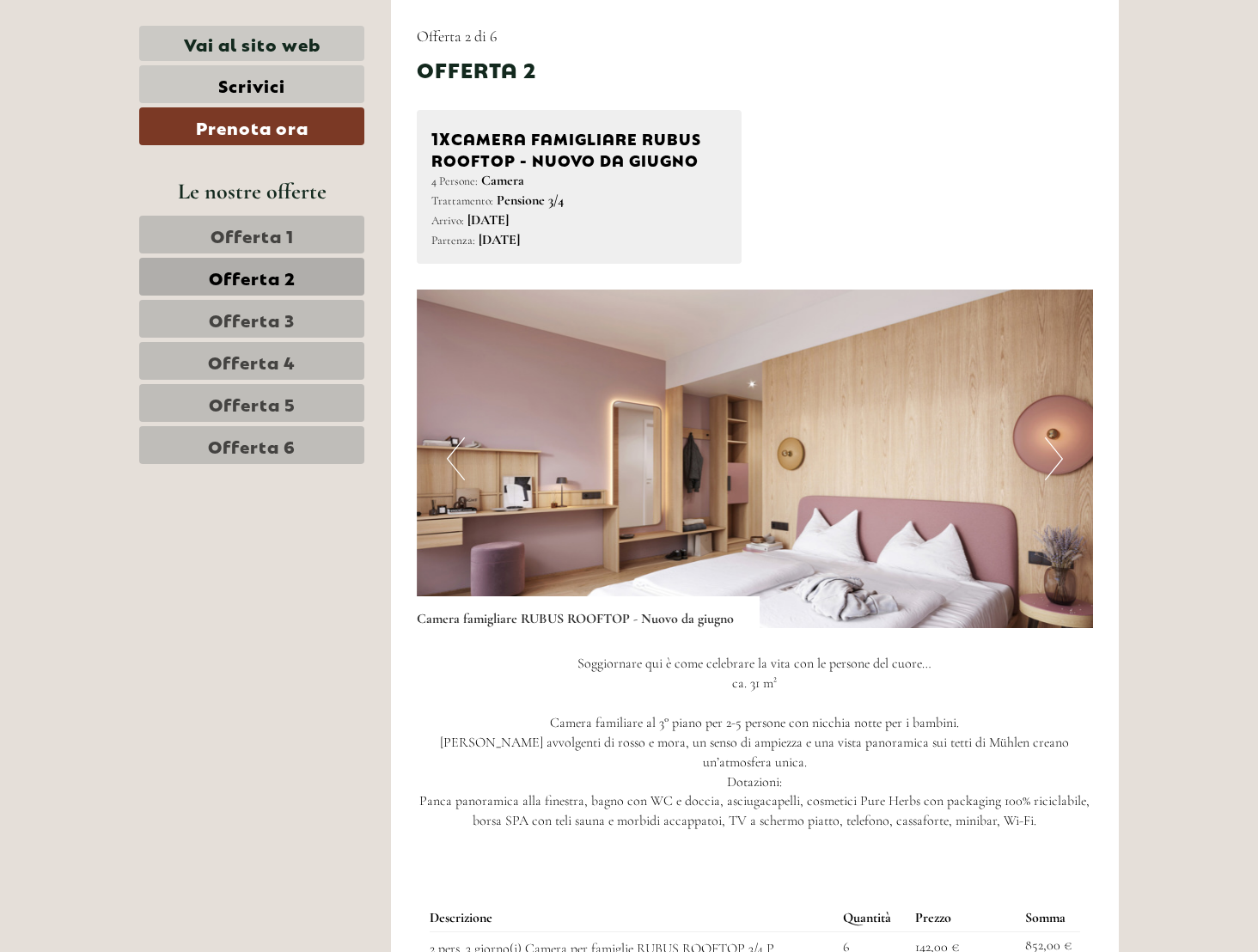
click at [282, 308] on span "Offerta 3" at bounding box center [252, 318] width 86 height 24
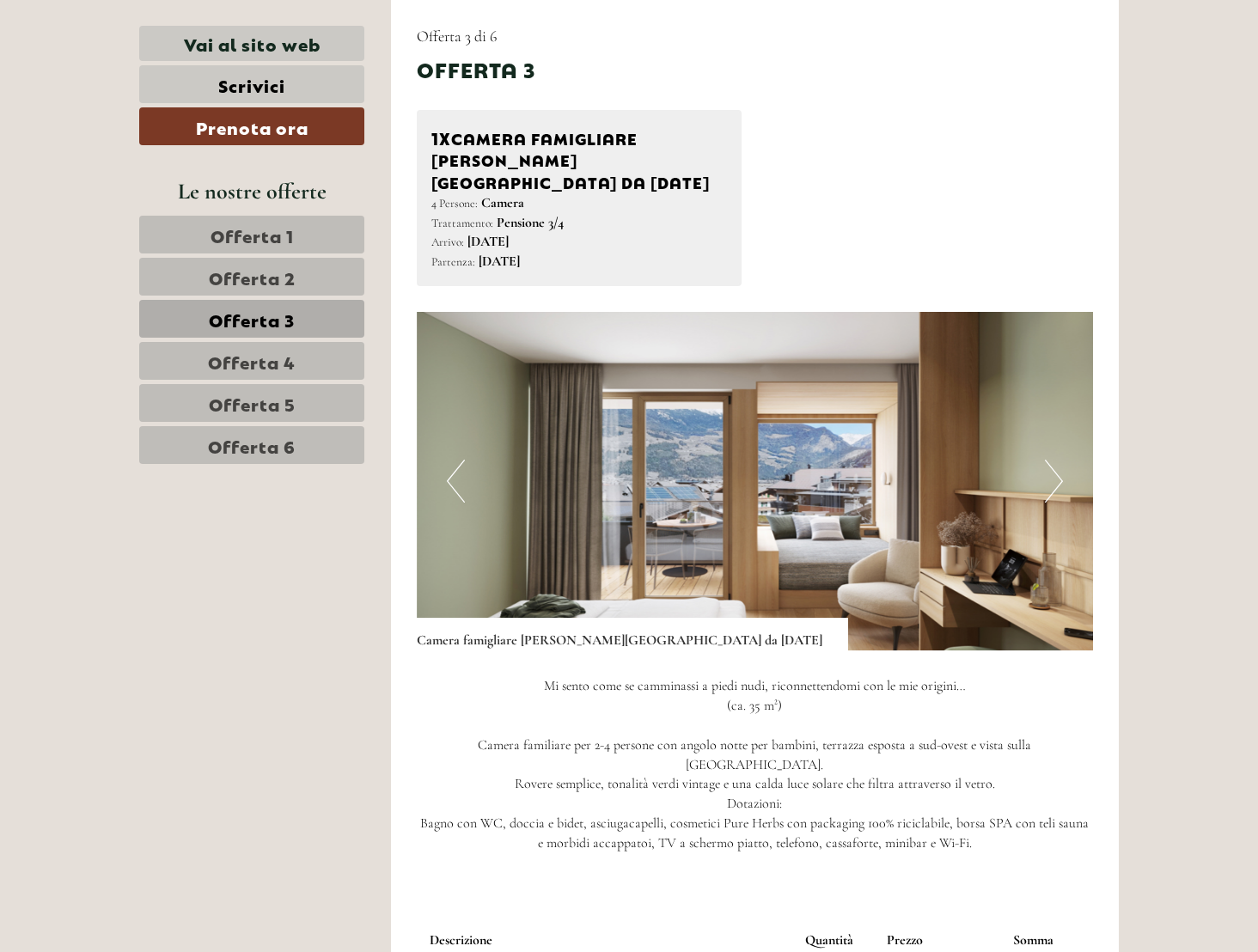
click at [278, 284] on span "Offerta 2" at bounding box center [252, 276] width 87 height 24
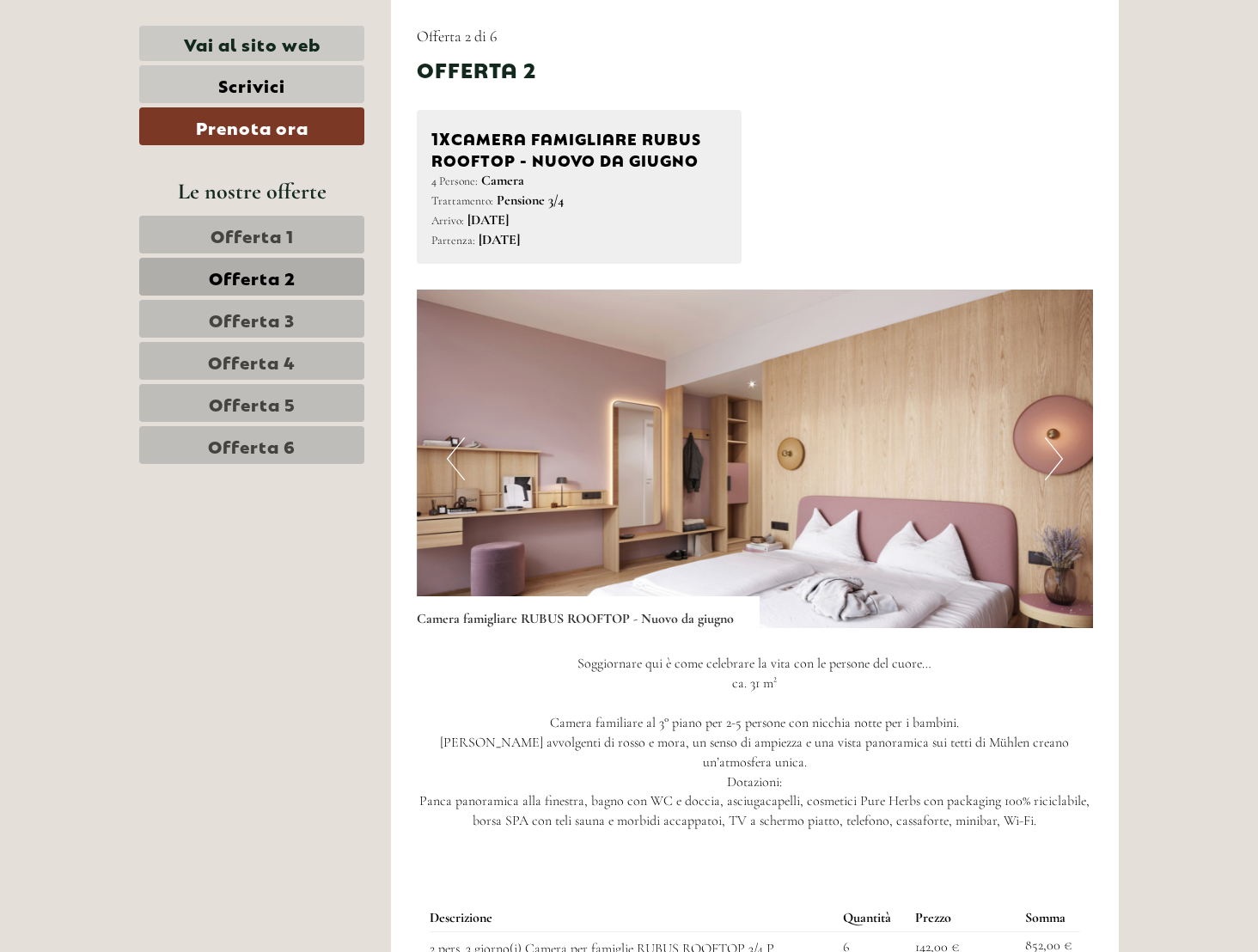
click at [1053, 456] on button "Next" at bounding box center [1054, 458] width 18 height 43
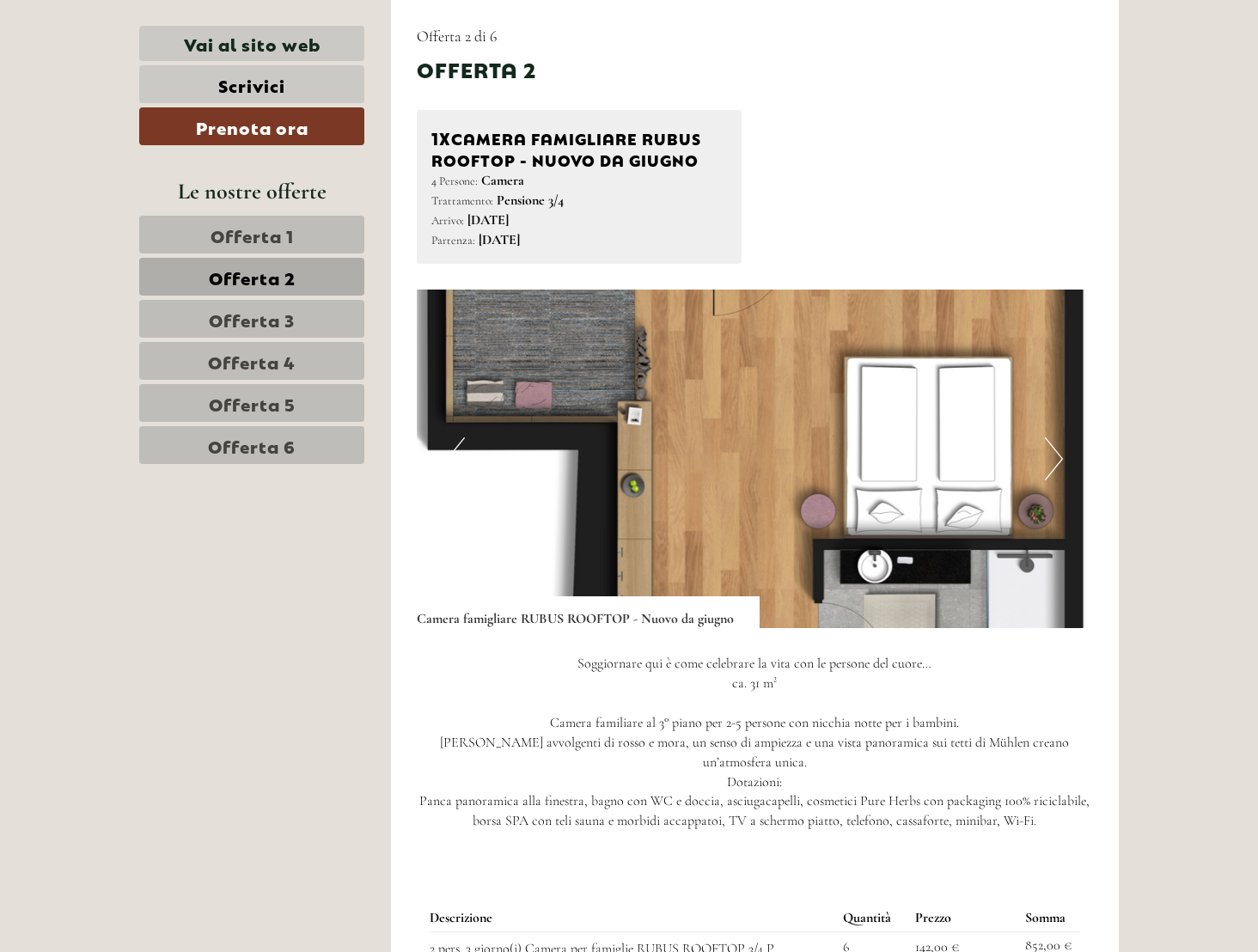
click at [1053, 456] on button "Next" at bounding box center [1054, 458] width 18 height 43
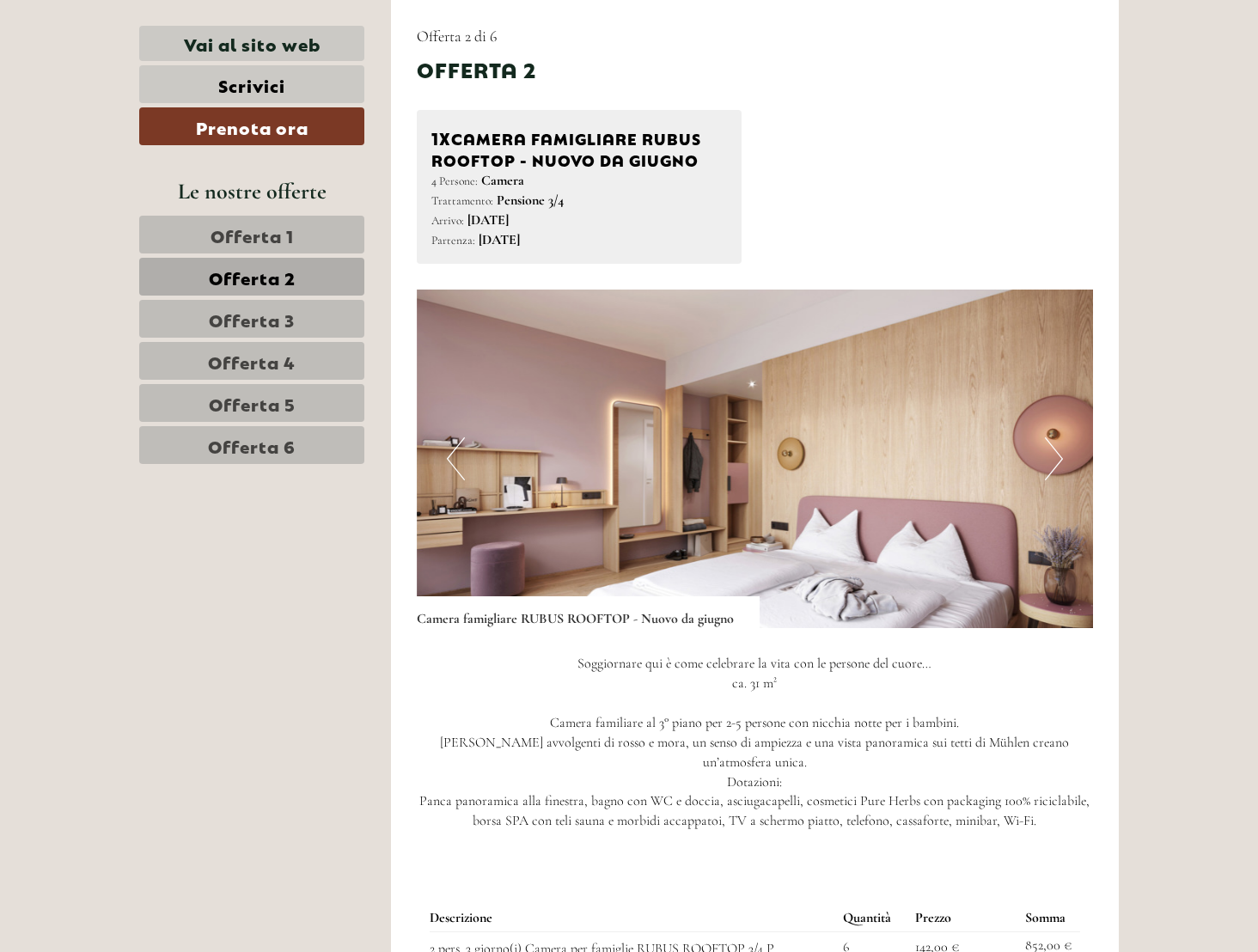
click at [452, 457] on button "Previous" at bounding box center [456, 458] width 18 height 43
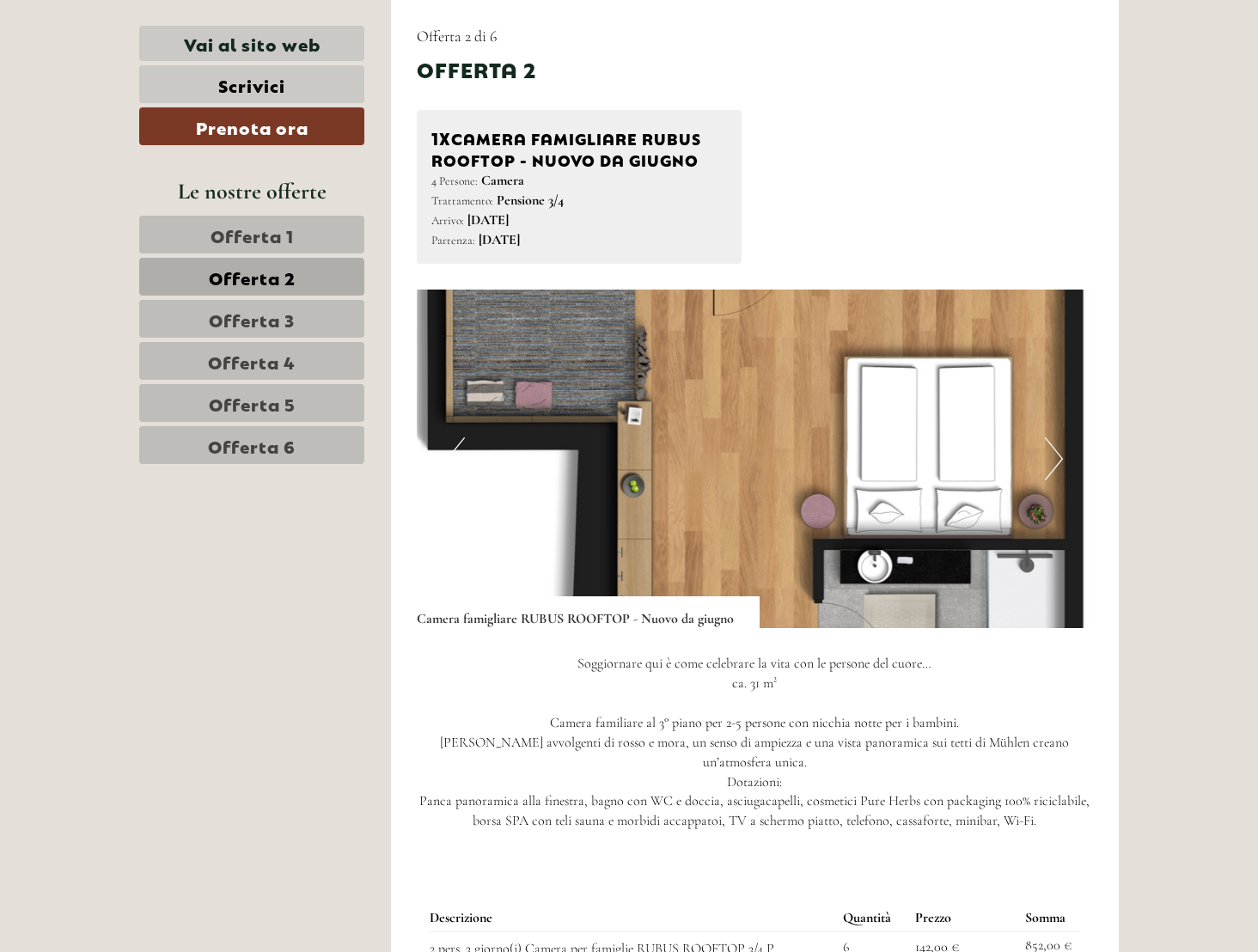
click at [245, 313] on span "Offerta 3" at bounding box center [252, 318] width 86 height 24
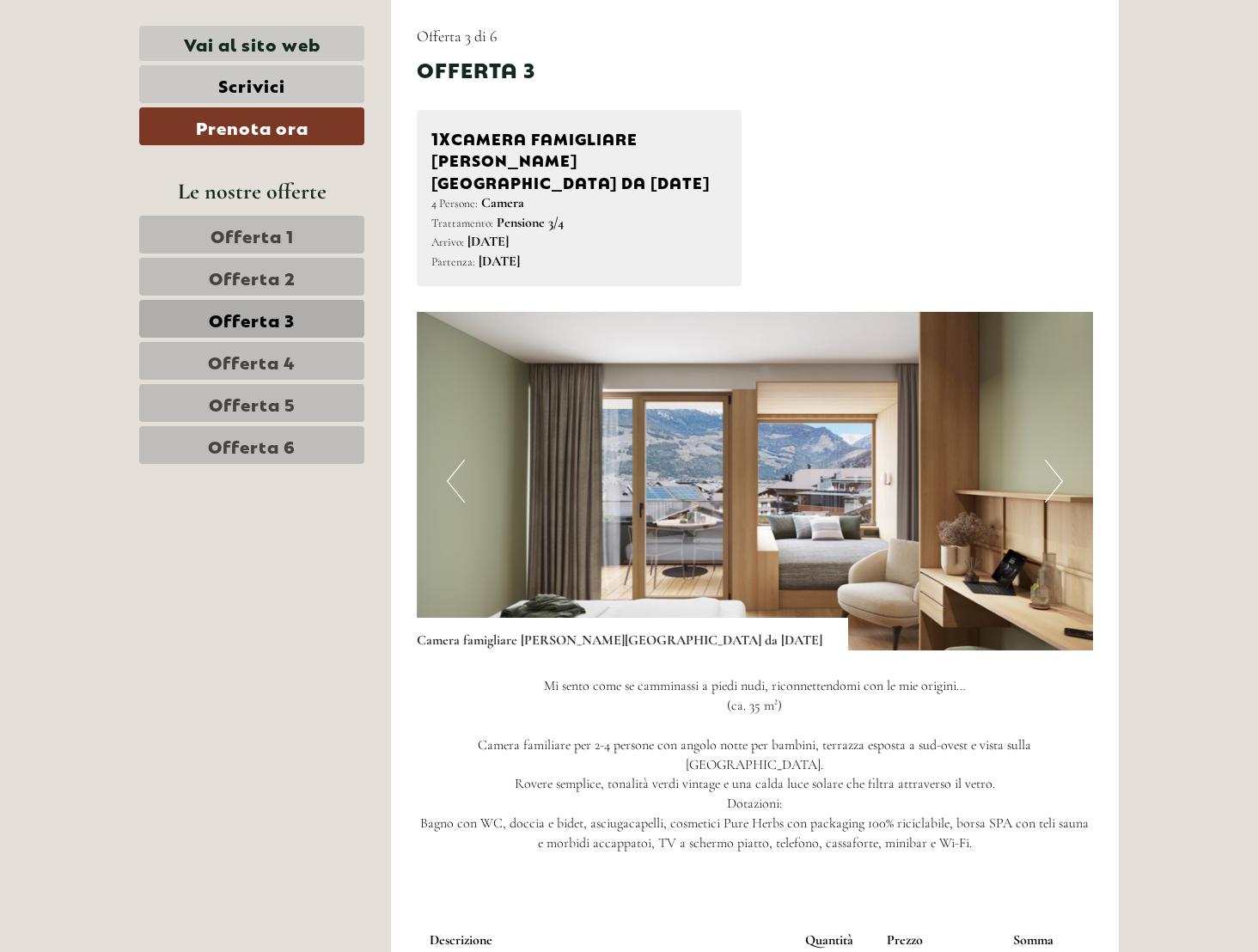
click at [241, 274] on span "Offerta 2" at bounding box center [252, 276] width 87 height 24
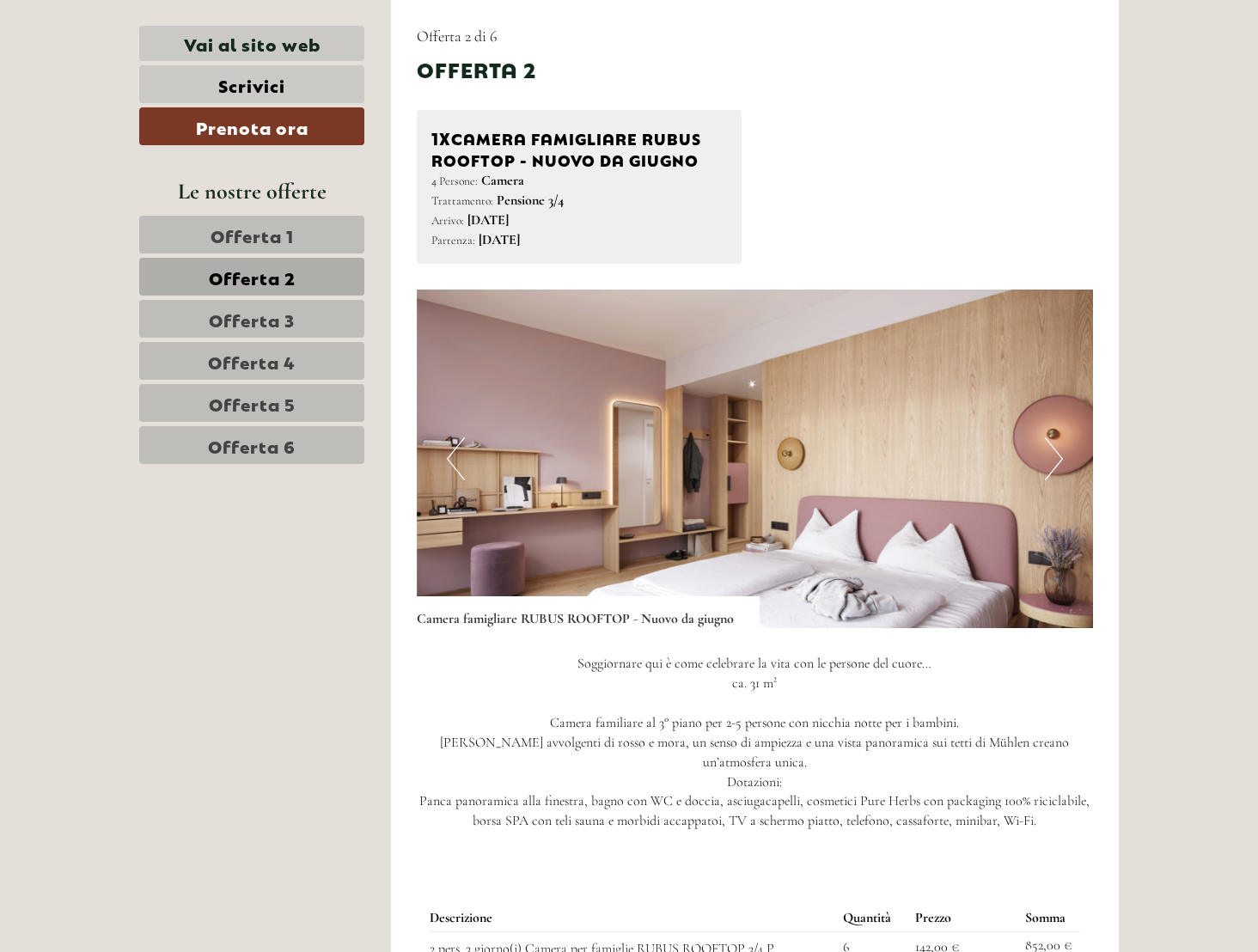
click at [267, 311] on span "Offerta 3" at bounding box center [252, 318] width 86 height 24
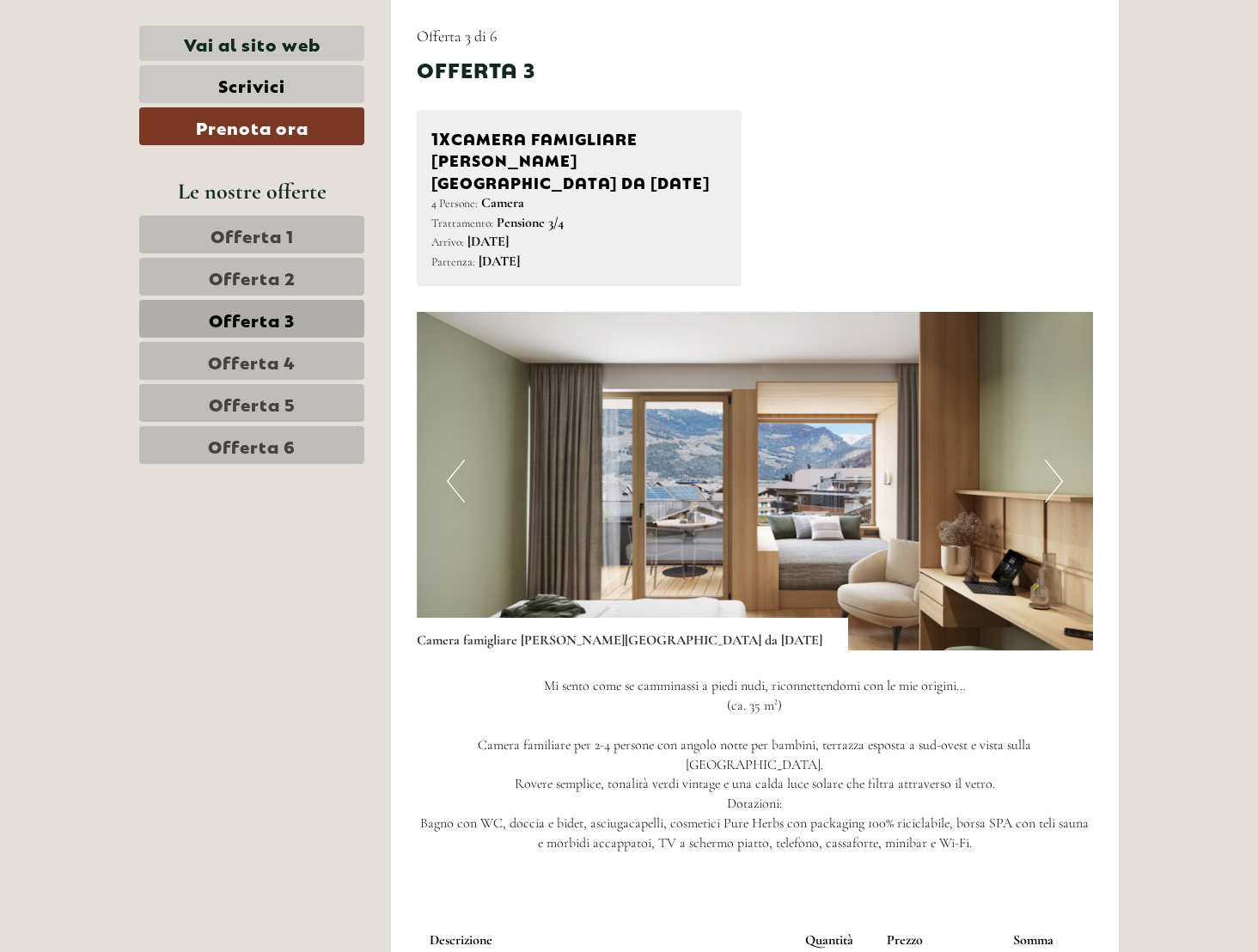
click at [267, 277] on span "Offerta 2" at bounding box center [252, 276] width 87 height 24
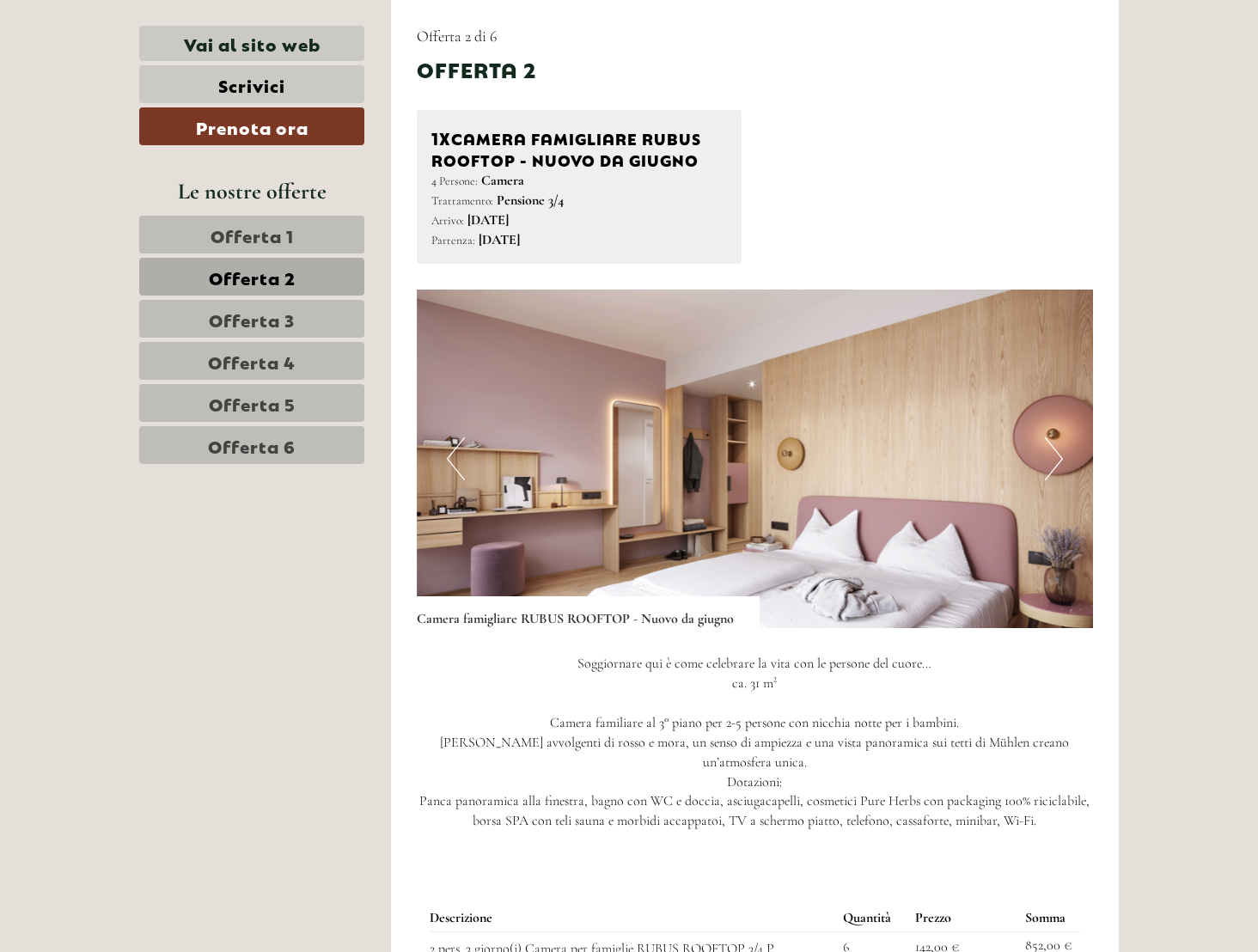
click at [267, 320] on span "Offerta 3" at bounding box center [252, 318] width 86 height 24
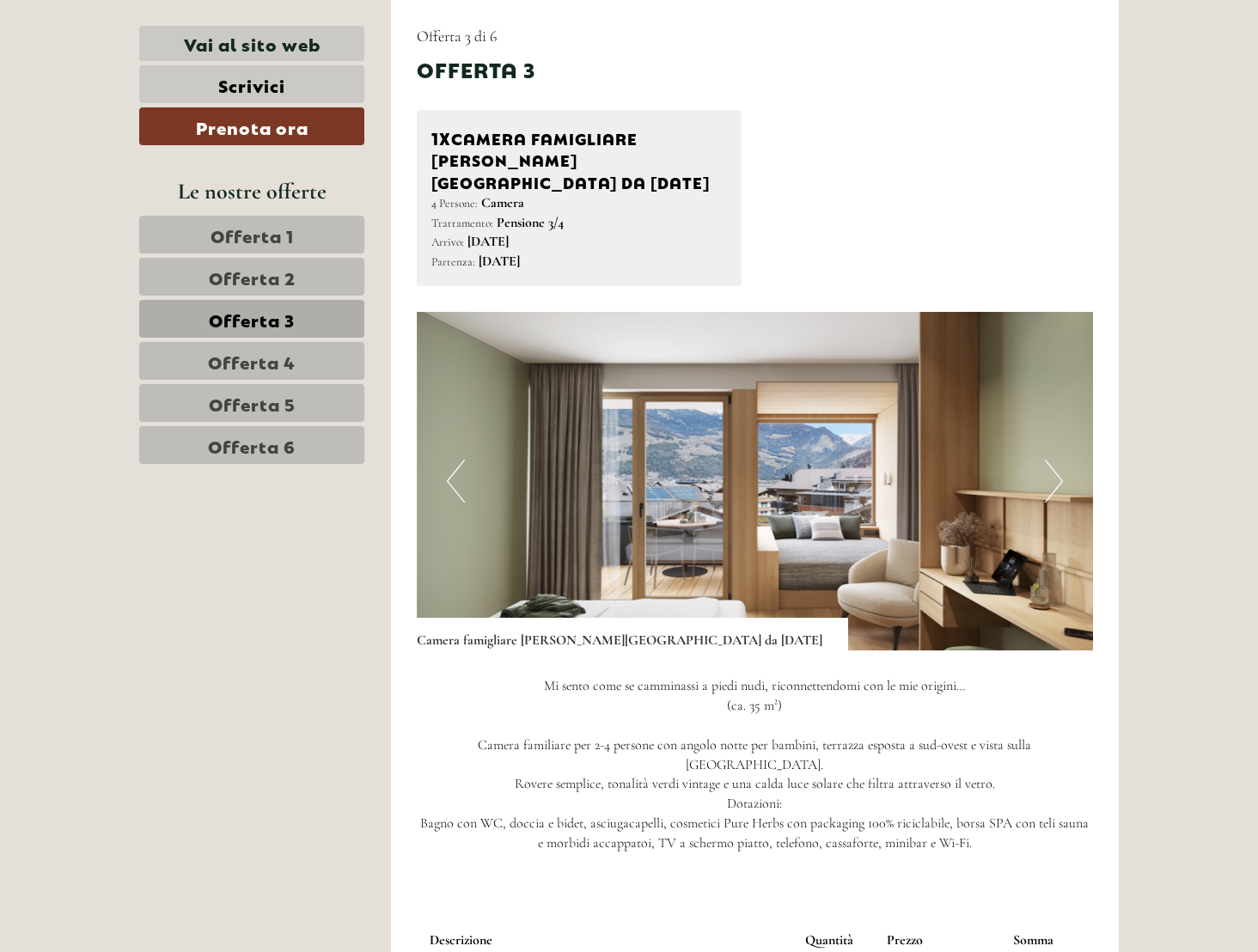
click at [260, 277] on span "Offerta 2" at bounding box center [252, 276] width 87 height 24
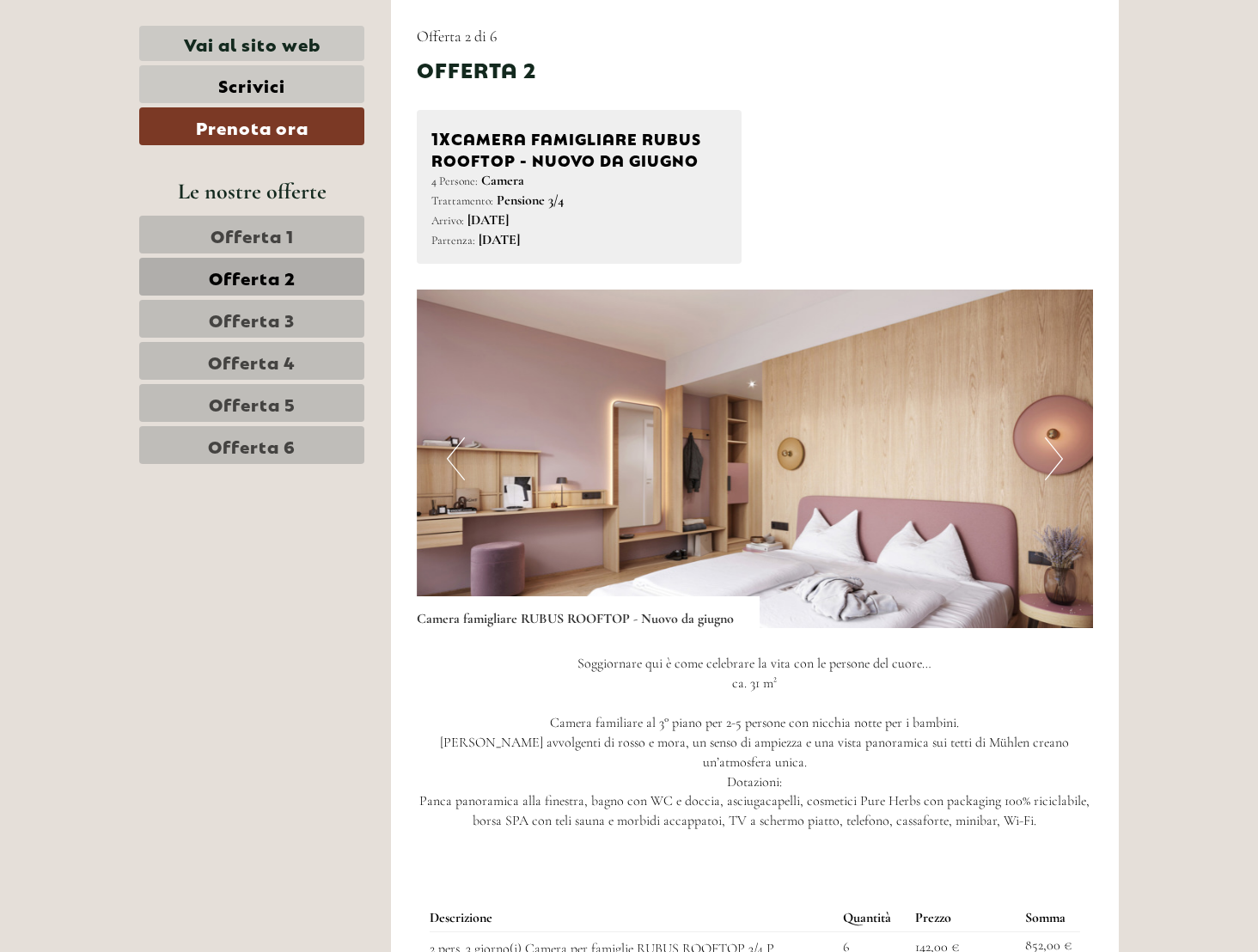
click at [262, 318] on span "Offerta 3" at bounding box center [252, 318] width 86 height 24
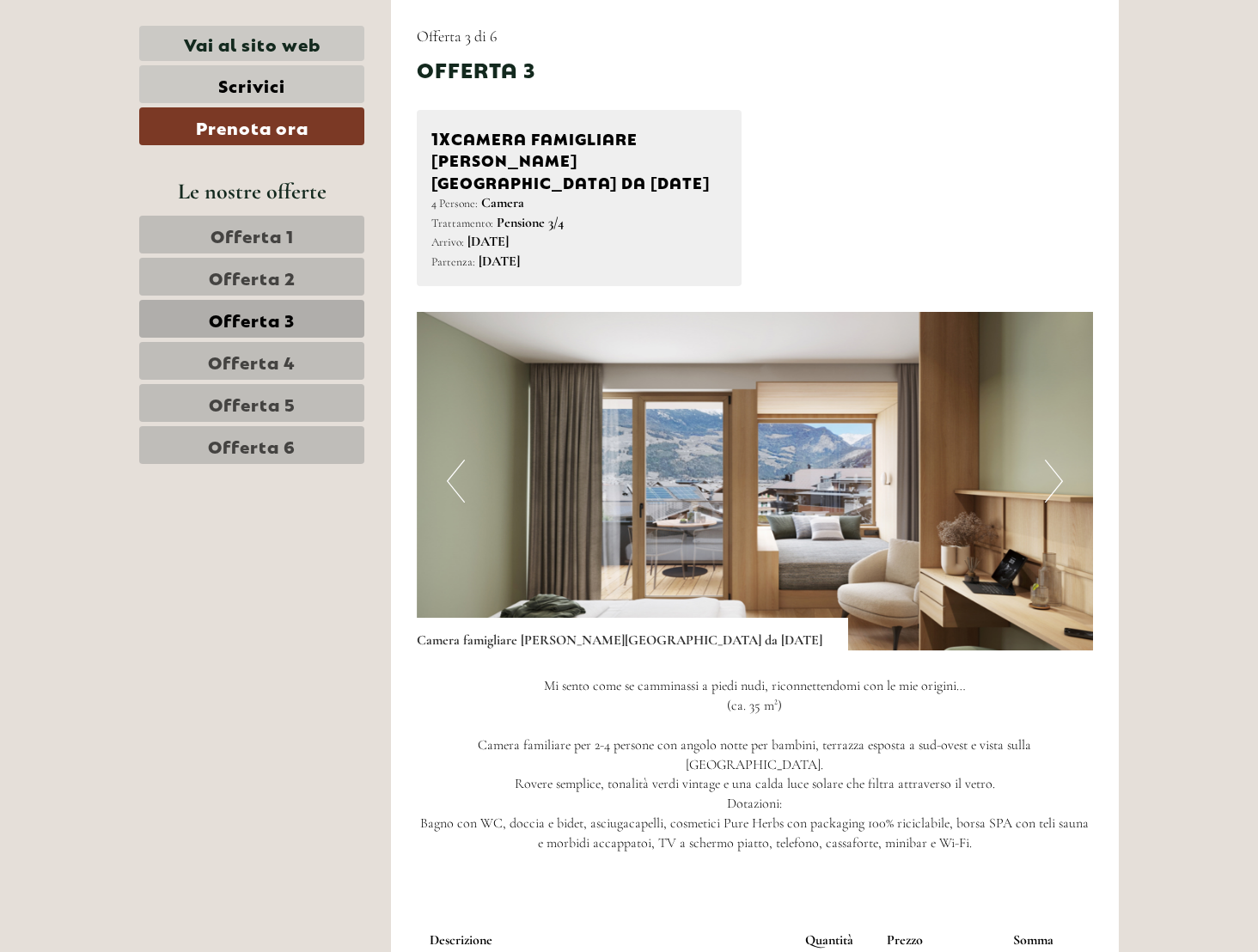
click at [275, 283] on span "Offerta 2" at bounding box center [252, 276] width 87 height 24
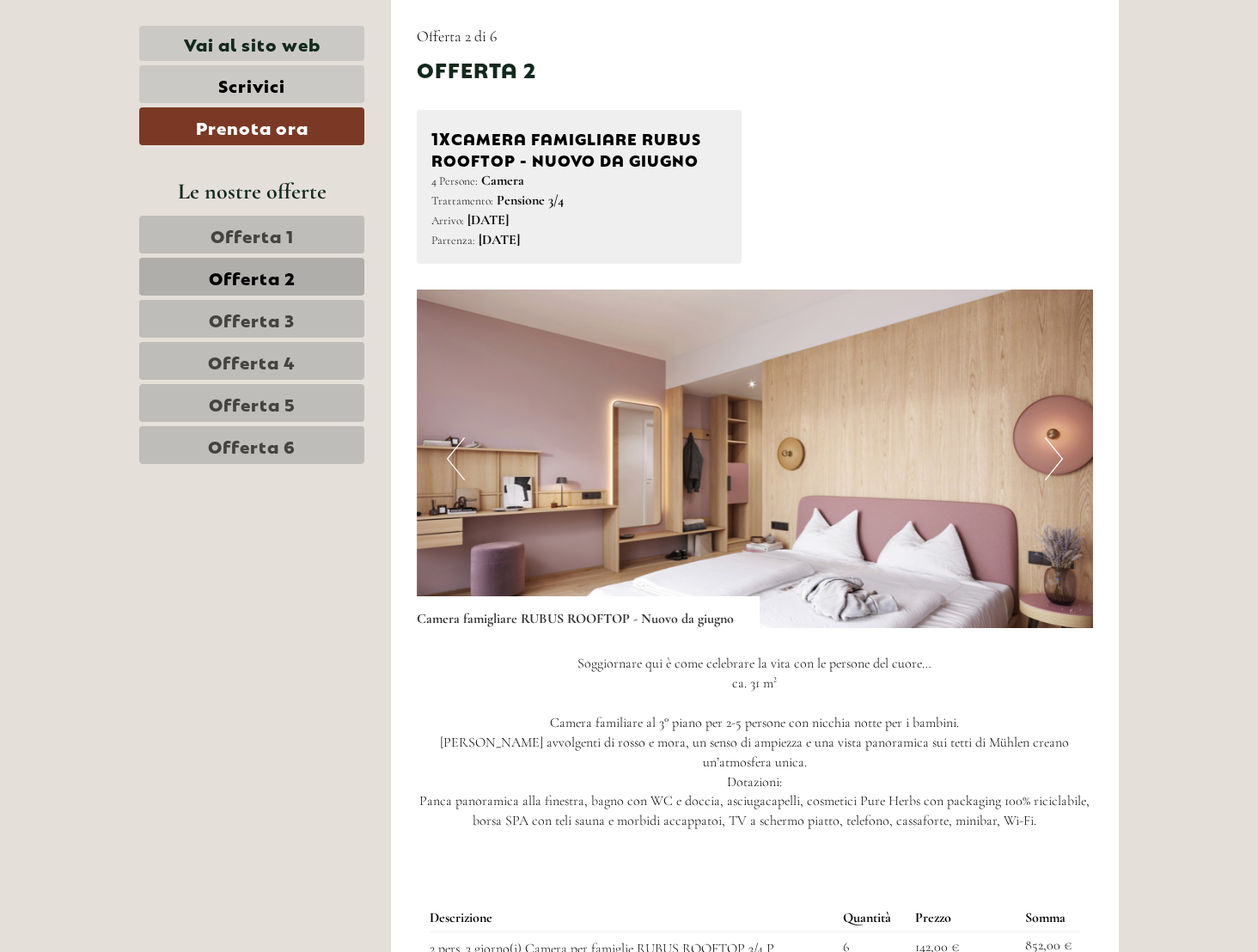
click at [1060, 455] on button "Next" at bounding box center [1054, 458] width 18 height 43
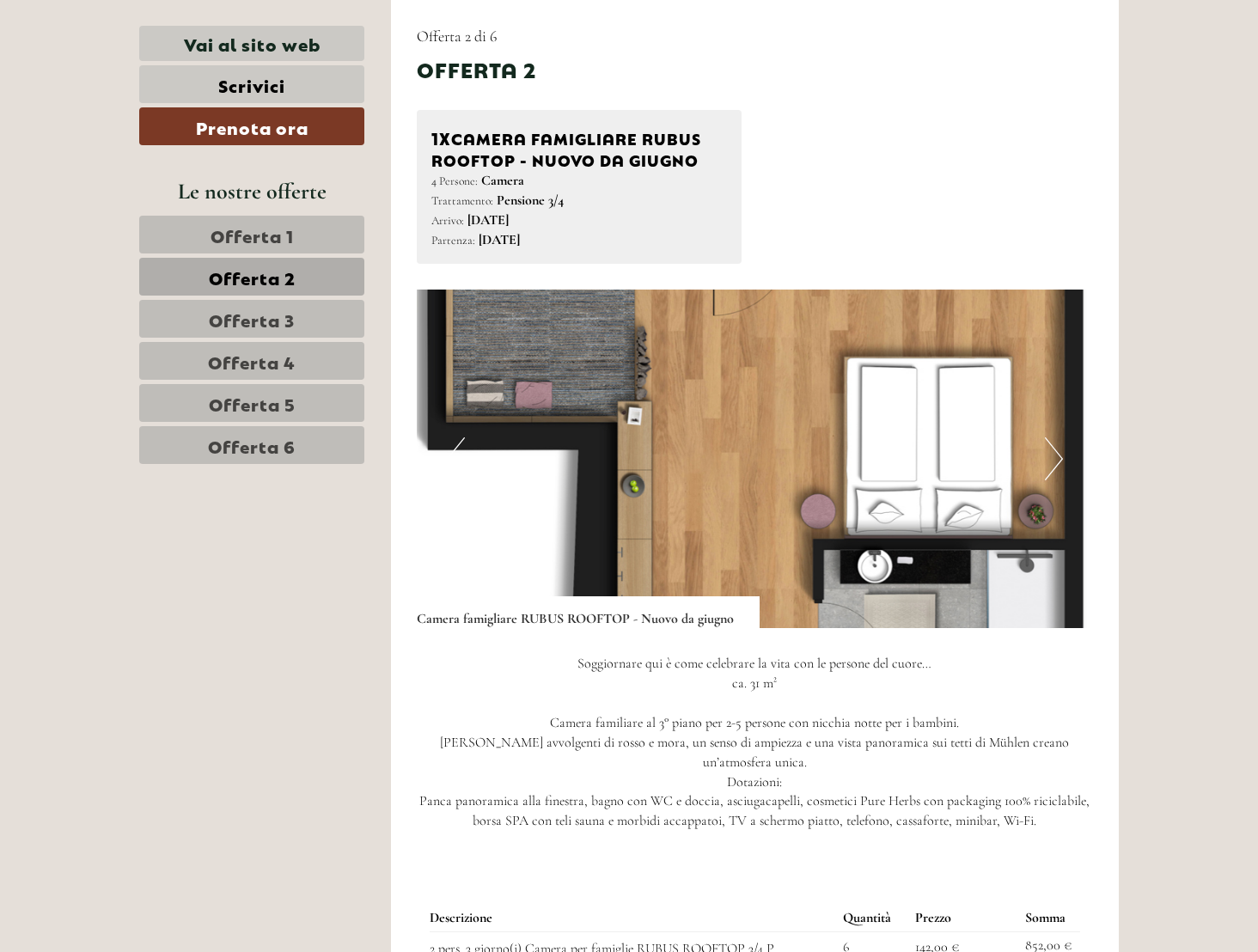
click at [1055, 455] on button "Next" at bounding box center [1054, 458] width 18 height 43
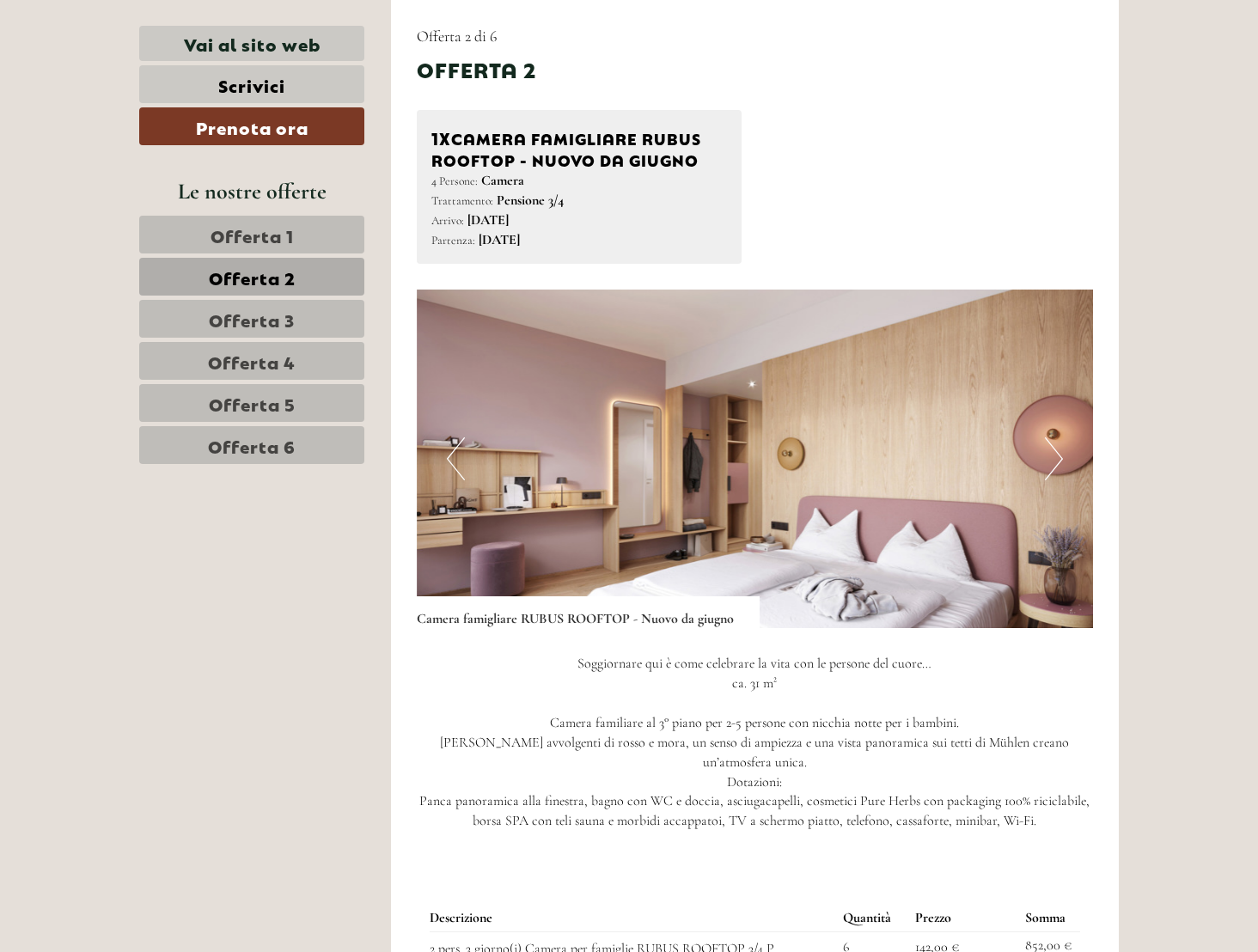
click at [450, 464] on button "Previous" at bounding box center [456, 458] width 18 height 43
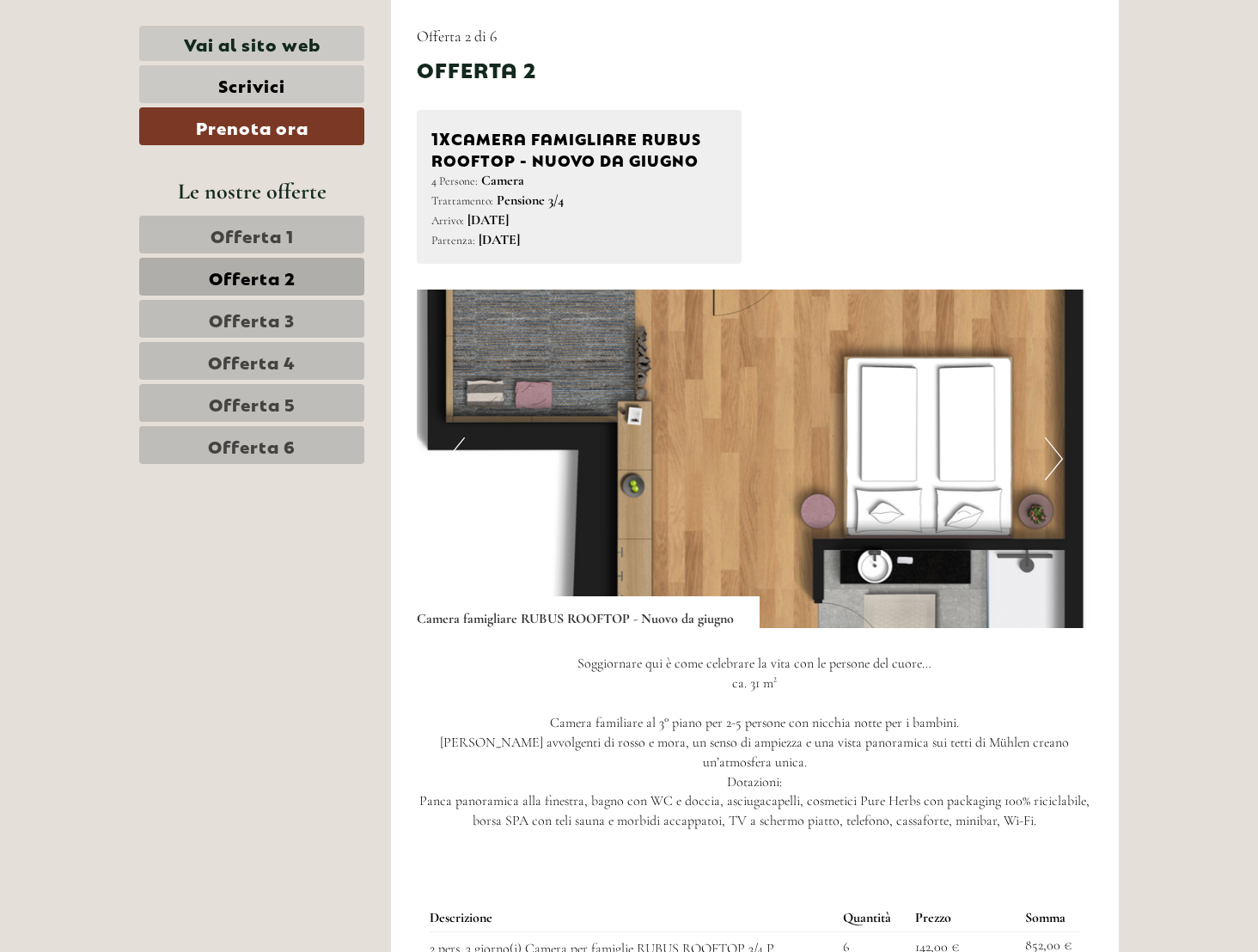
click at [269, 316] on span "Offerta 3" at bounding box center [252, 318] width 86 height 24
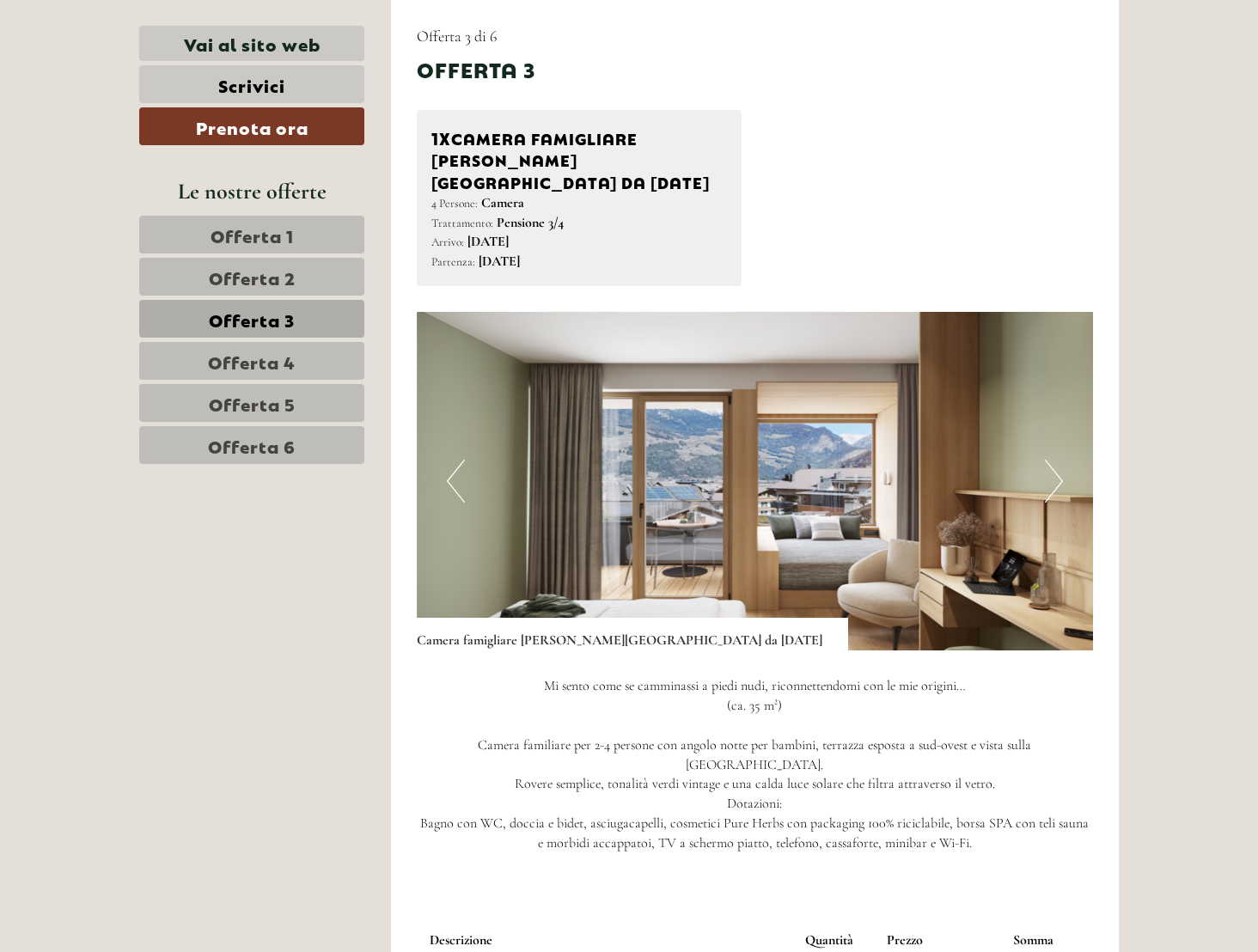
click at [267, 269] on span "Offerta 2" at bounding box center [252, 276] width 87 height 24
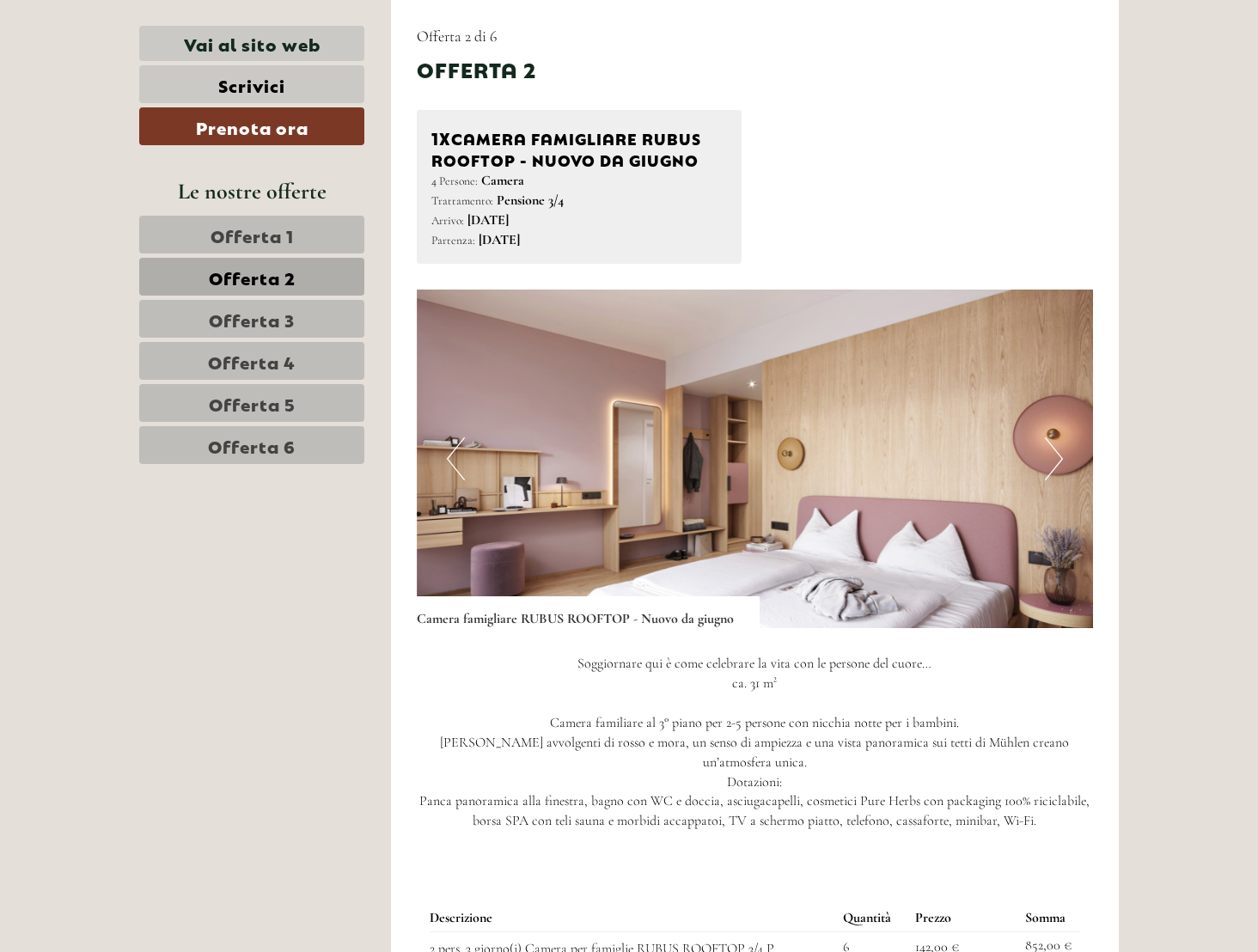
click at [252, 229] on span "Offerta 1" at bounding box center [251, 234] width 83 height 24
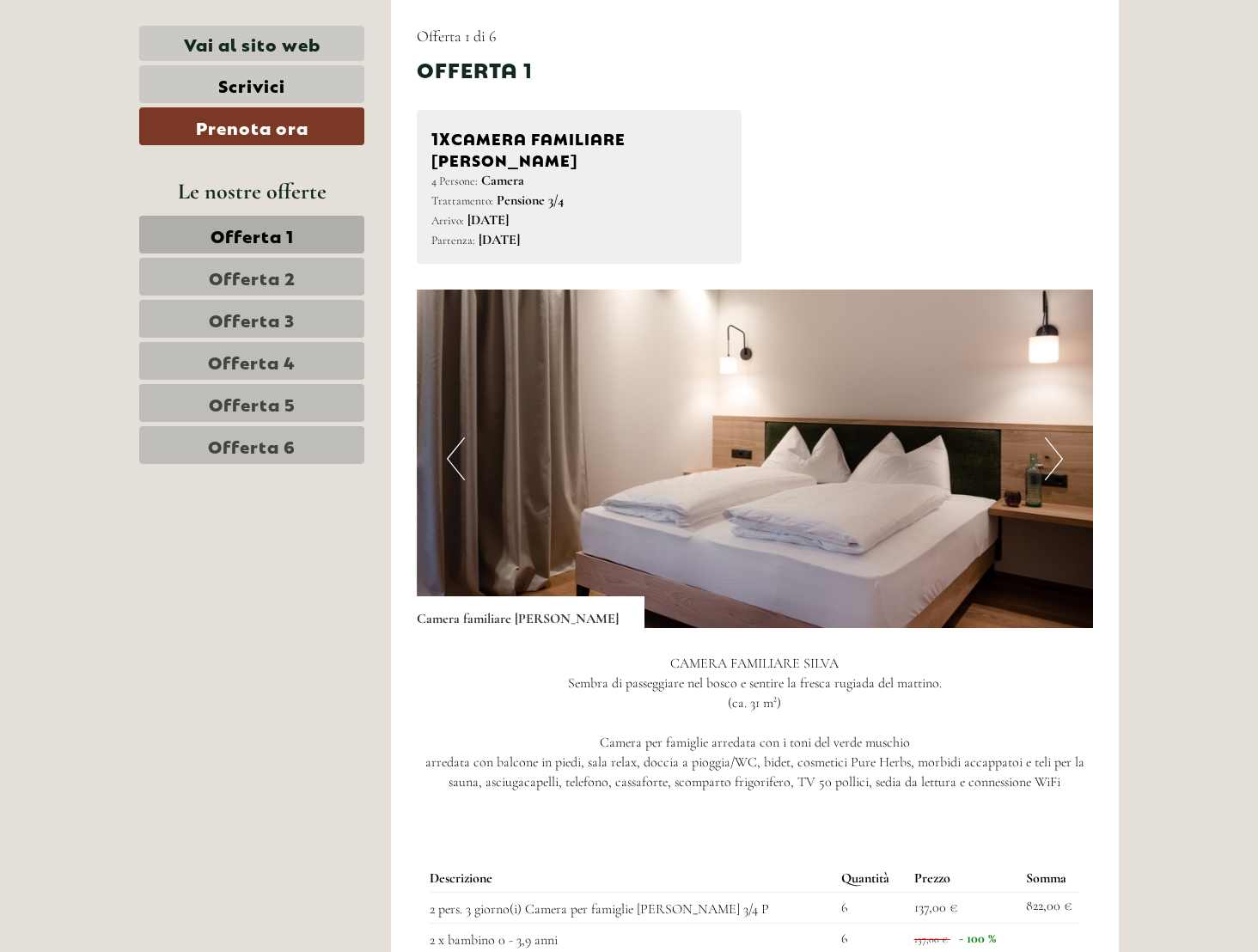
click at [261, 317] on span "Offerta 3" at bounding box center [252, 318] width 86 height 24
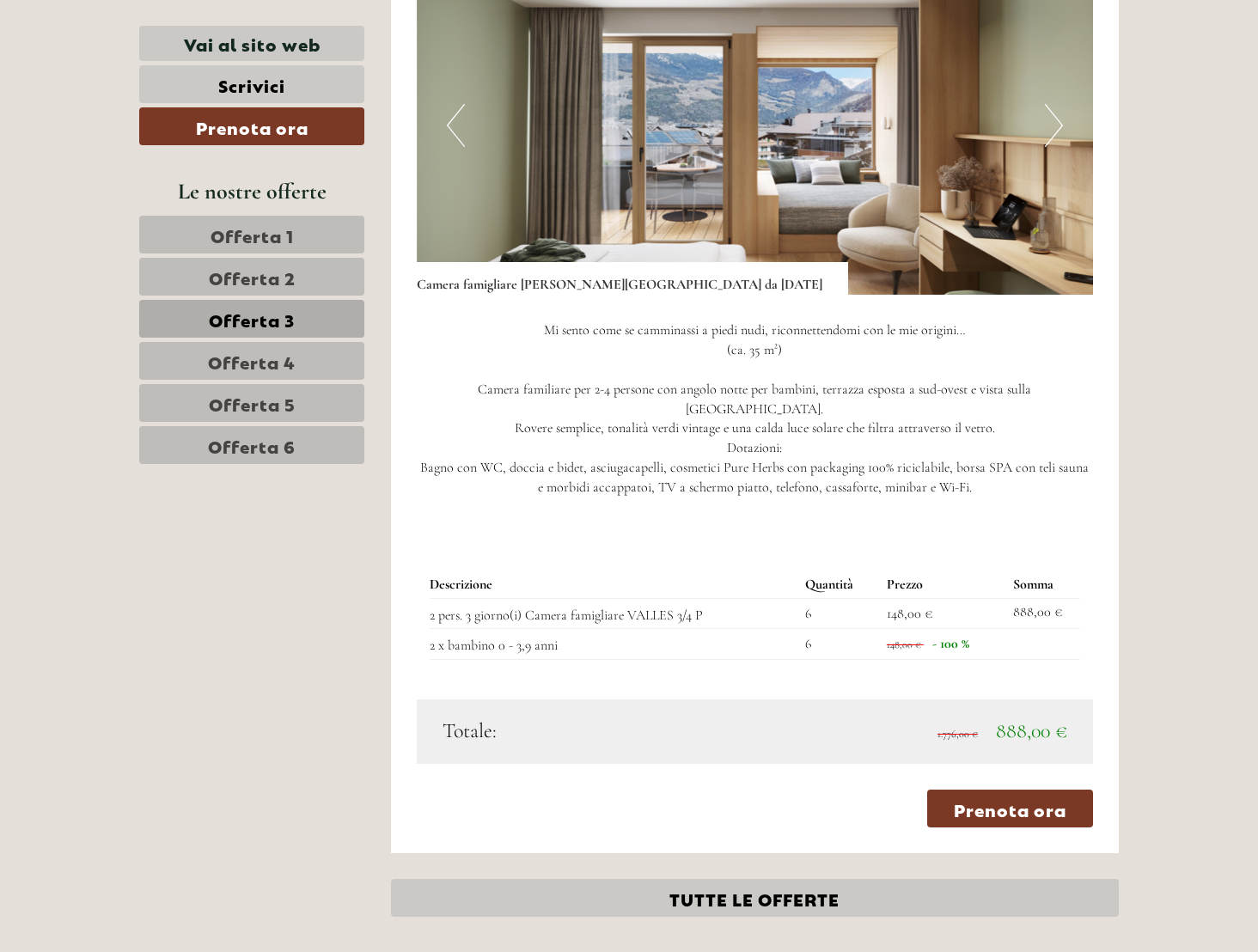
scroll to position [1293, 0]
